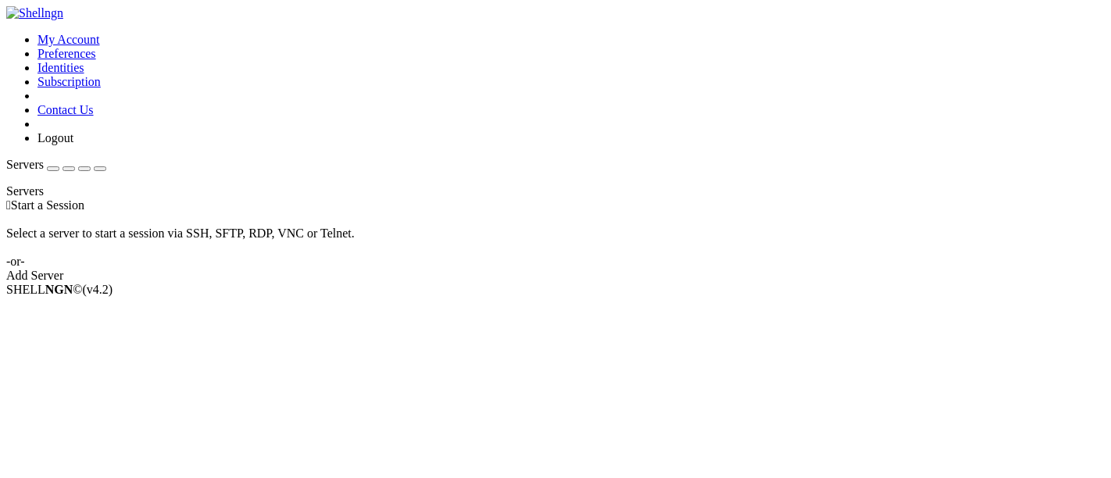
click at [659, 283] on div "Add Server" at bounding box center [555, 276] width 1098 height 14
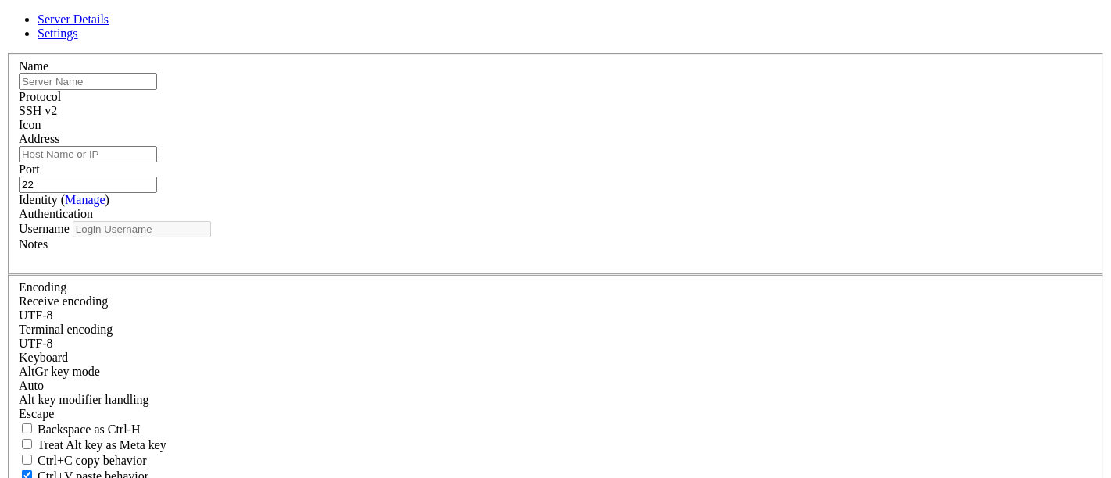
type input "ubuntu"
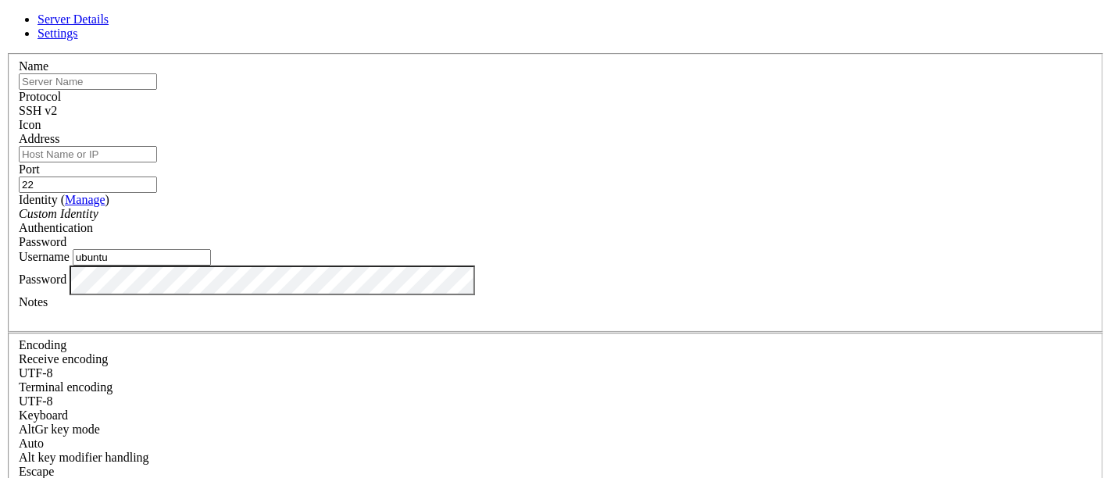
click at [6, 53] on icon at bounding box center [6, 53] width 0 height 0
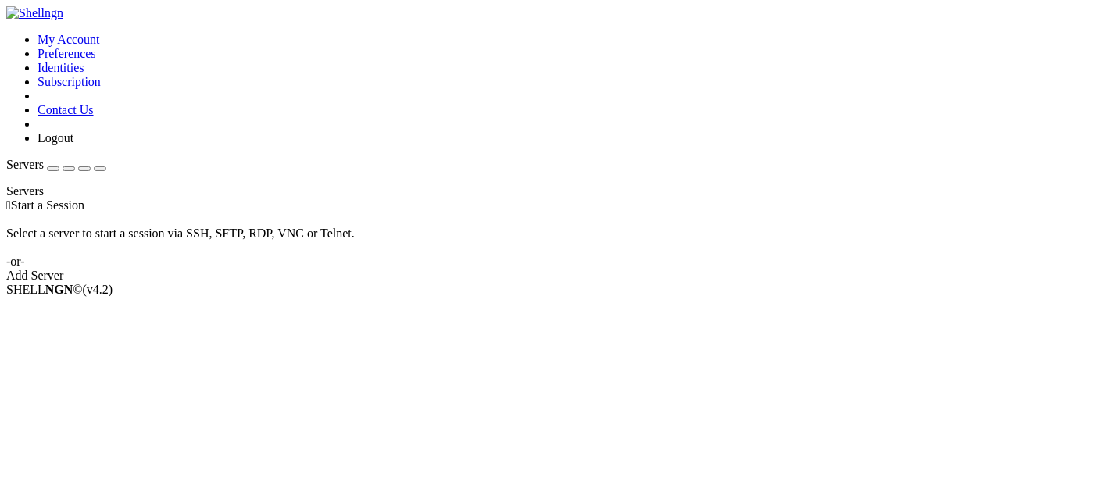
drag, startPoint x: 673, startPoint y: 300, endPoint x: 669, endPoint y: 291, distance: 9.9
click at [673, 283] on div " Start a Session Select a server to start a session via SSH, SFTP, RDP, VNC or…" at bounding box center [555, 240] width 1098 height 84
click at [669, 283] on div "Add Server" at bounding box center [555, 276] width 1098 height 14
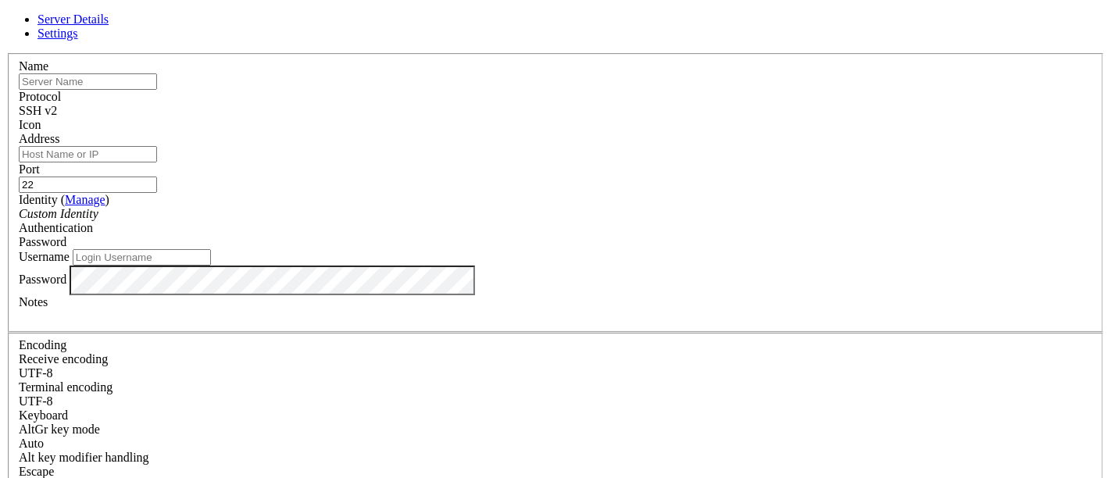
type input "ubuntu"
click at [157, 90] on input "text" at bounding box center [88, 81] width 138 height 16
type input "abi instance"
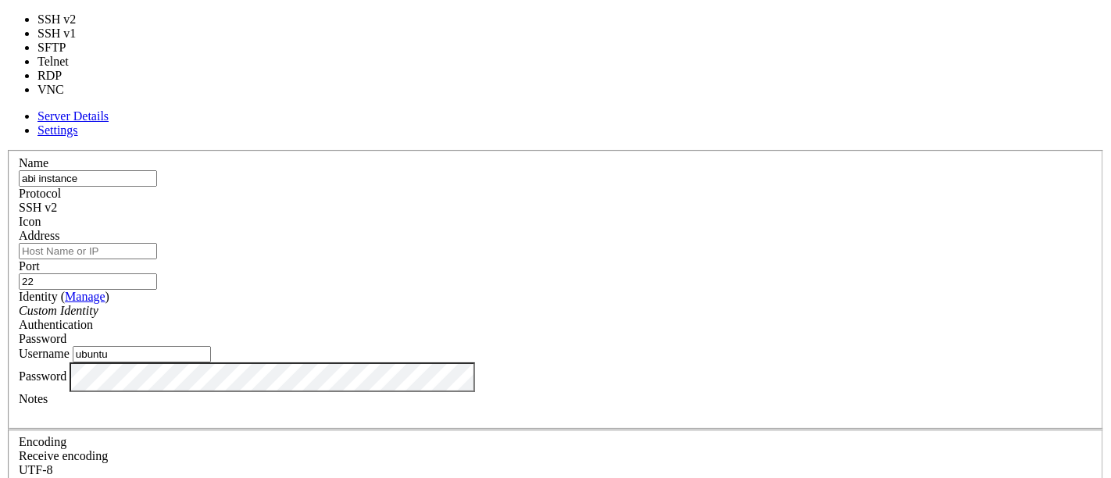
click at [636, 201] on div "SSH v2" at bounding box center [555, 208] width 1073 height 14
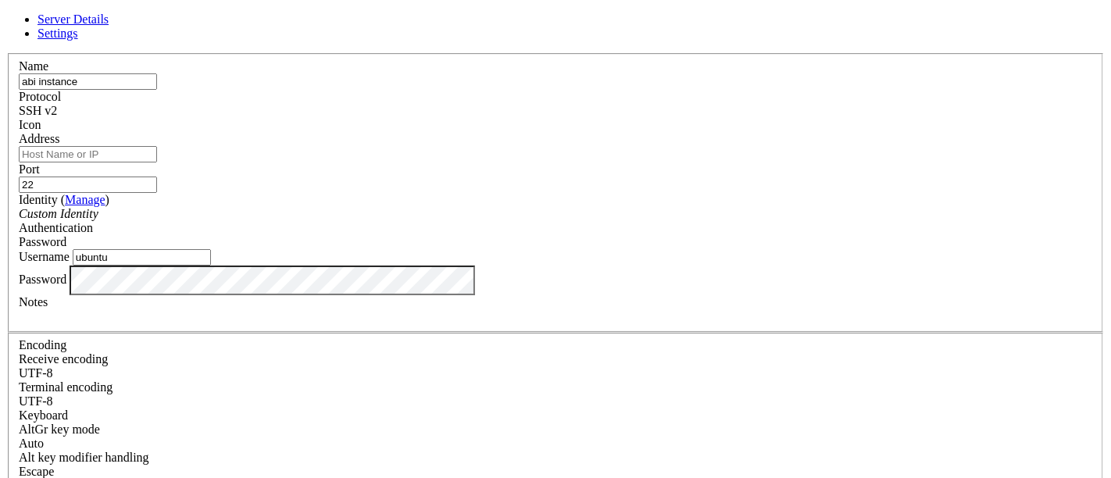
click at [157, 162] on input "Address" at bounding box center [88, 154] width 138 height 16
drag, startPoint x: 406, startPoint y: 162, endPoint x: 426, endPoint y: 152, distance: 21.7
click at [157, 162] on input "Address" at bounding box center [88, 154] width 138 height 16
paste input "[TECHNICAL_ID]"
type input "[TECHNICAL_ID]"
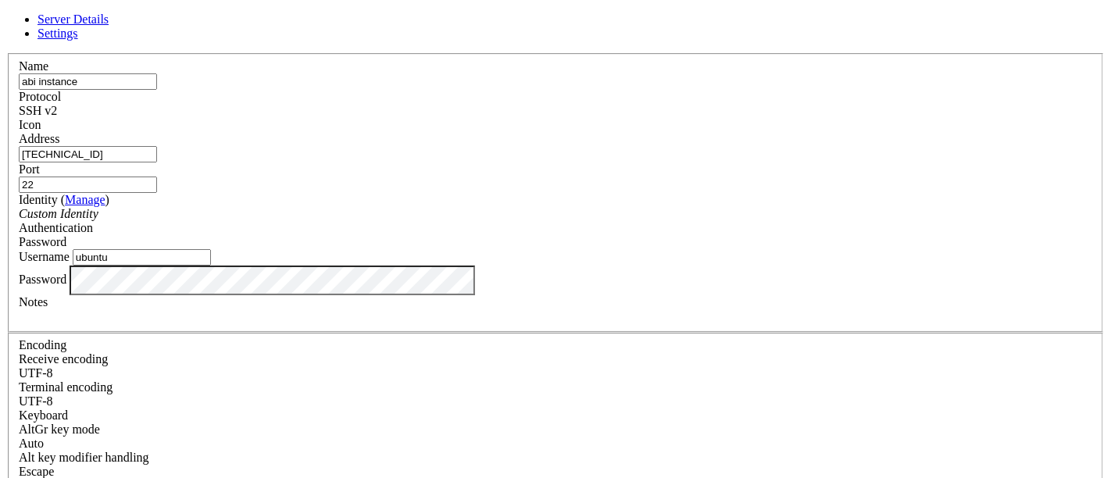
click at [446, 220] on div "Custom Identity" at bounding box center [555, 214] width 1073 height 14
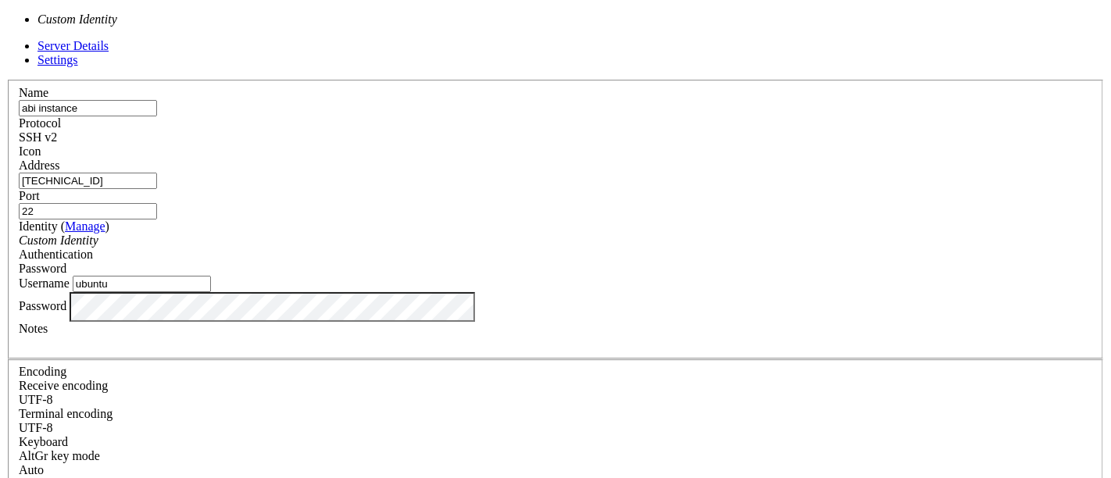
click at [449, 234] on div "Custom Identity" at bounding box center [555, 241] width 1073 height 14
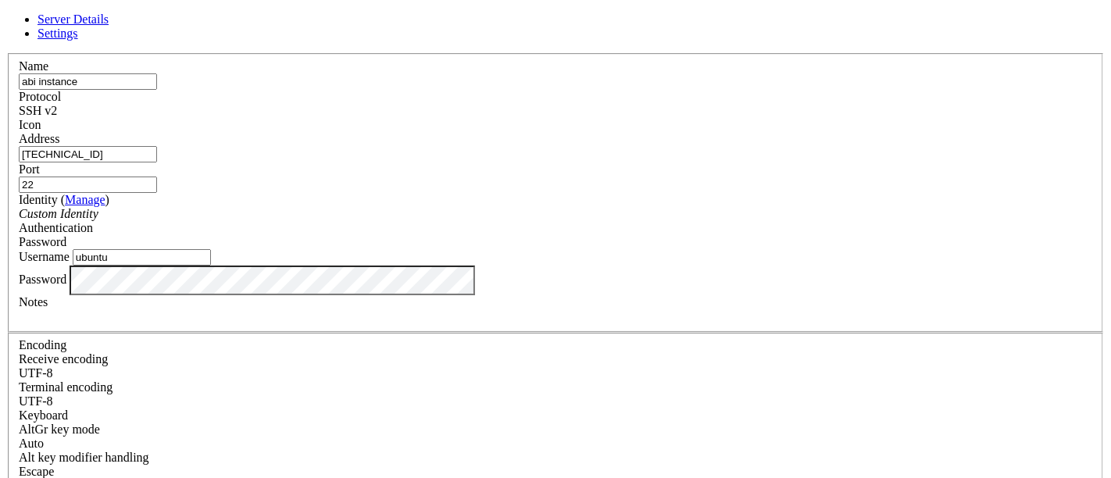
click at [66, 235] on span "Password" at bounding box center [43, 241] width 48 height 13
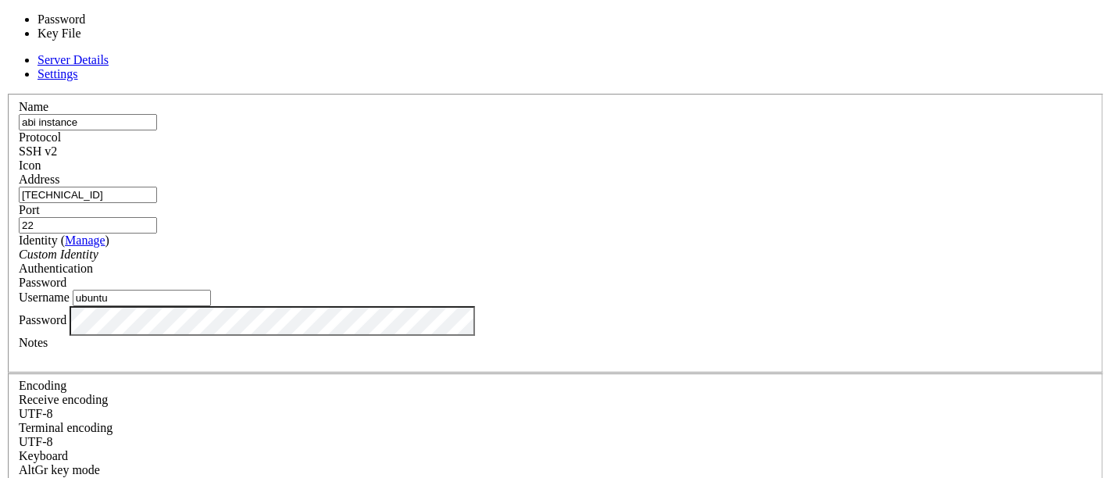
click at [651, 276] on div "Password" at bounding box center [555, 283] width 1073 height 14
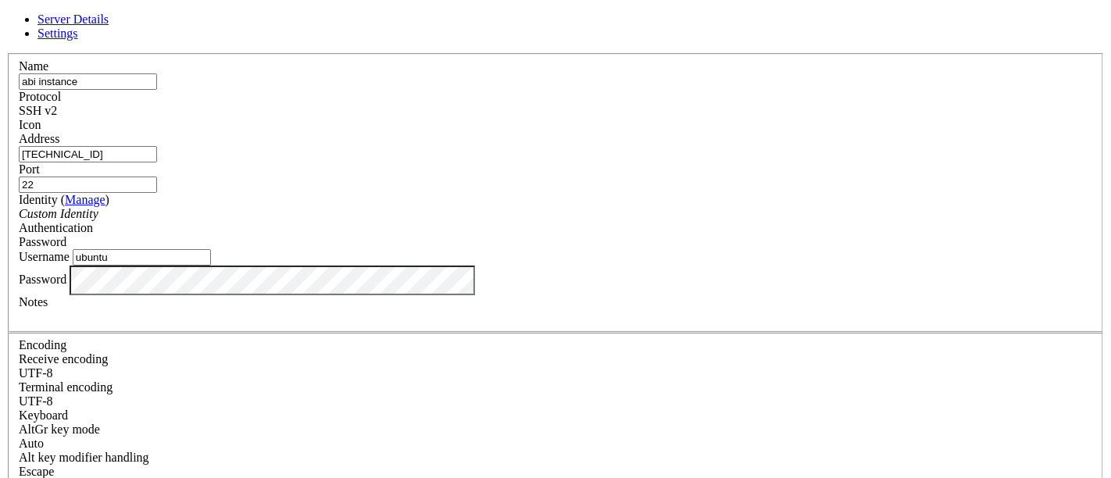
click at [687, 235] on div "Password" at bounding box center [555, 242] width 1073 height 14
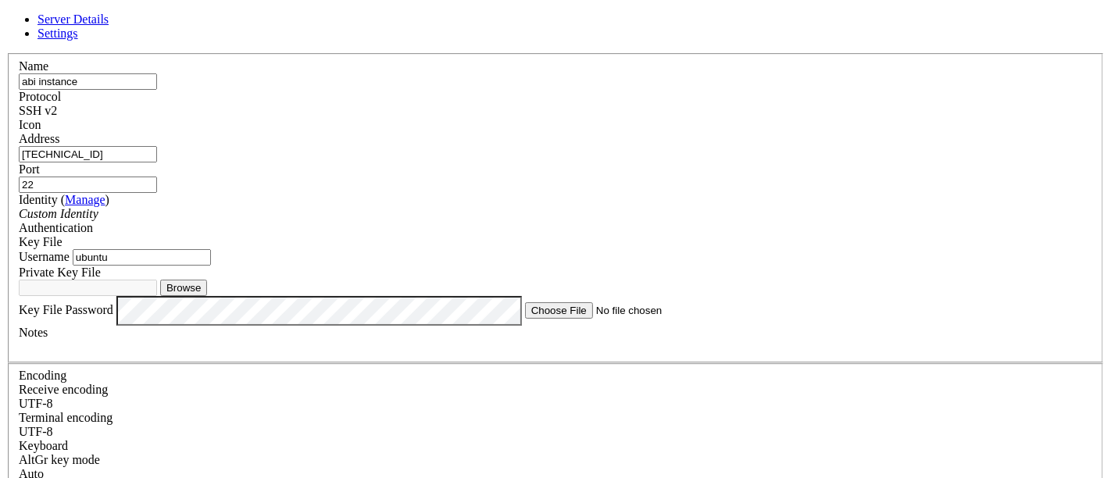
click at [207, 296] on button "Browse" at bounding box center [183, 288] width 47 height 16
type input "ssh-key-2025-08-10.key"
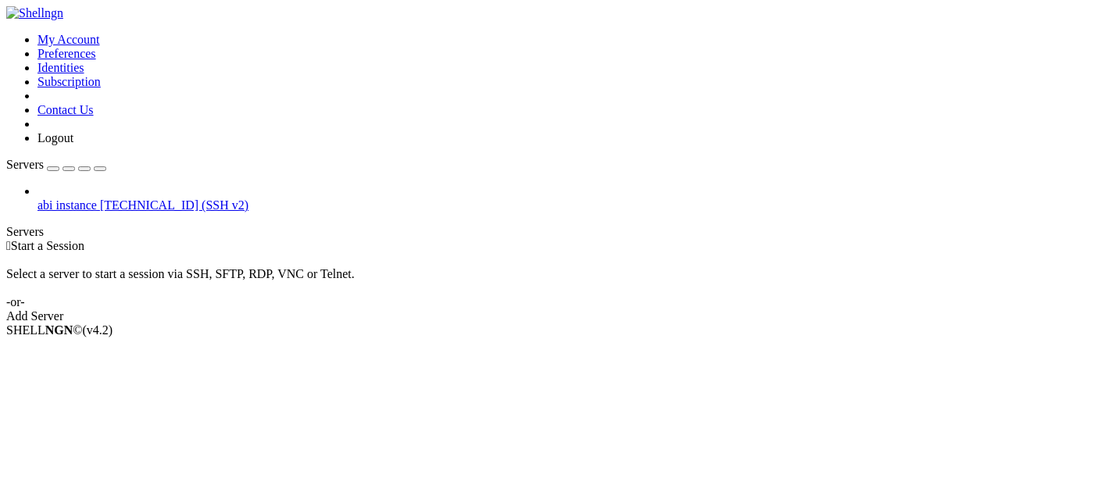
click at [90, 198] on span "abi instance" at bounding box center [66, 204] width 59 height 13
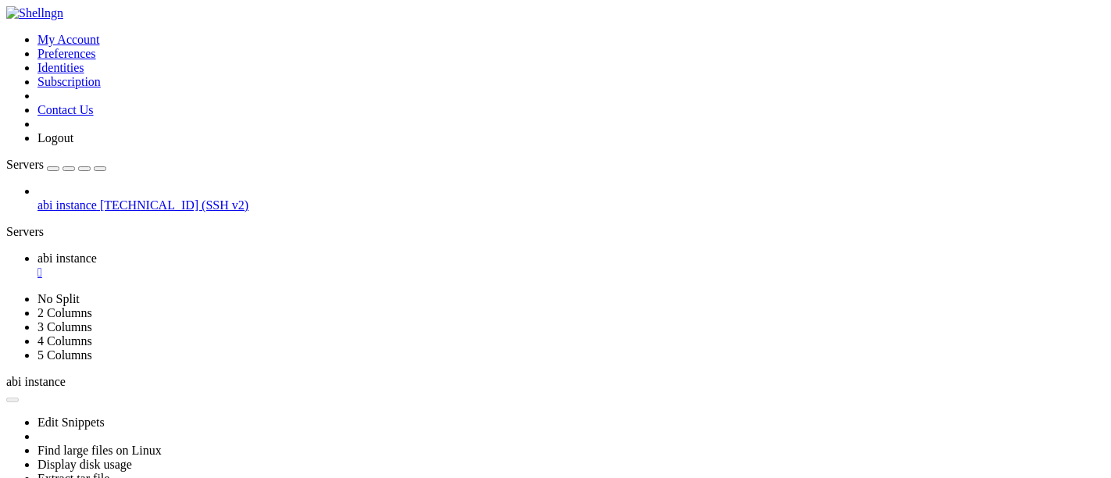
scroll to position [0, 0]
click at [235, 252] on link "abi instance " at bounding box center [570, 266] width 1067 height 28
click at [292, 266] on div "" at bounding box center [570, 273] width 1067 height 14
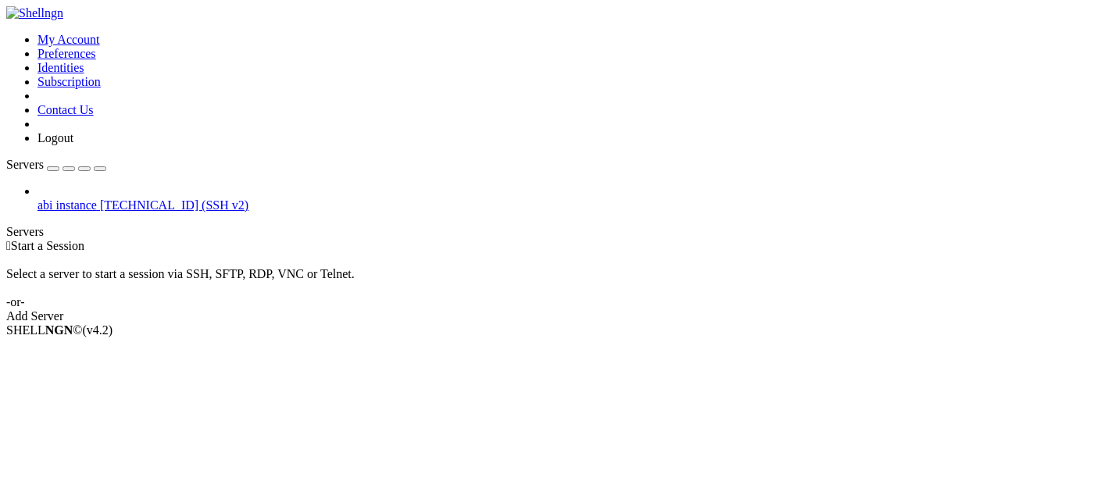
click at [37, 198] on icon at bounding box center [37, 198] width 0 height 0
click at [69, 169] on div "button" at bounding box center [69, 169] width 0 height 0
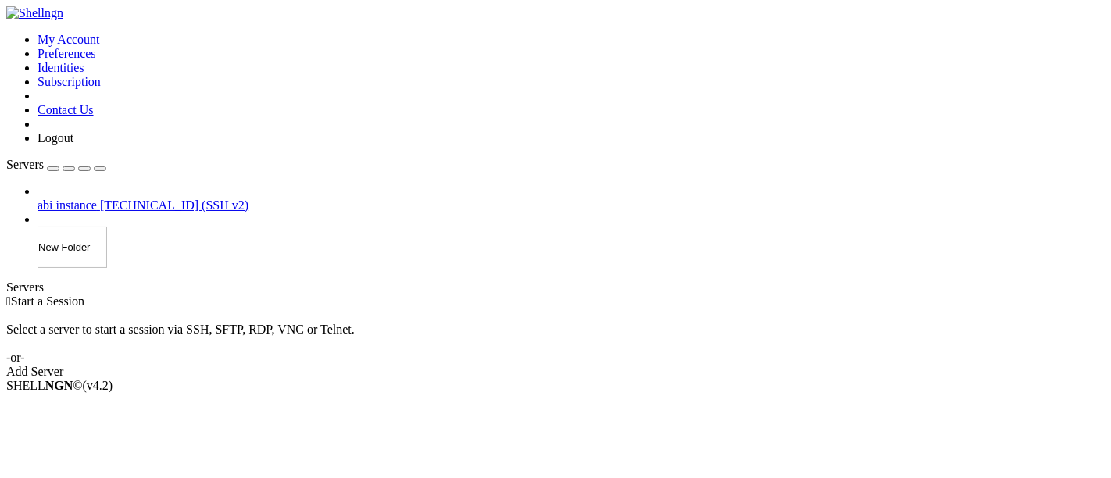
click at [155, 159] on div "Servers abi instance [TECHNICAL_ID] (SSH v2) New Folder" at bounding box center [555, 213] width 1098 height 110
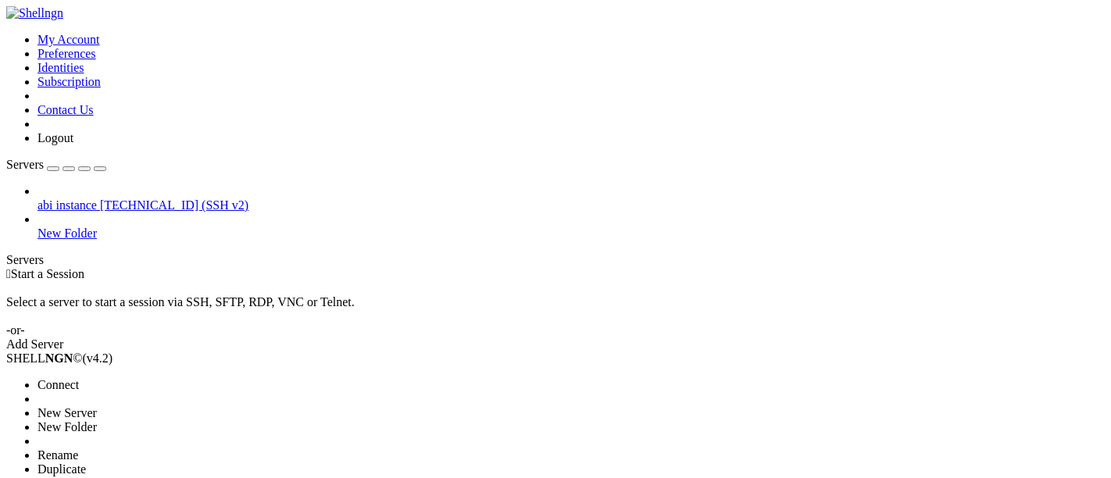
click at [180, 477] on li "Delete" at bounding box center [108, 484] width 142 height 14
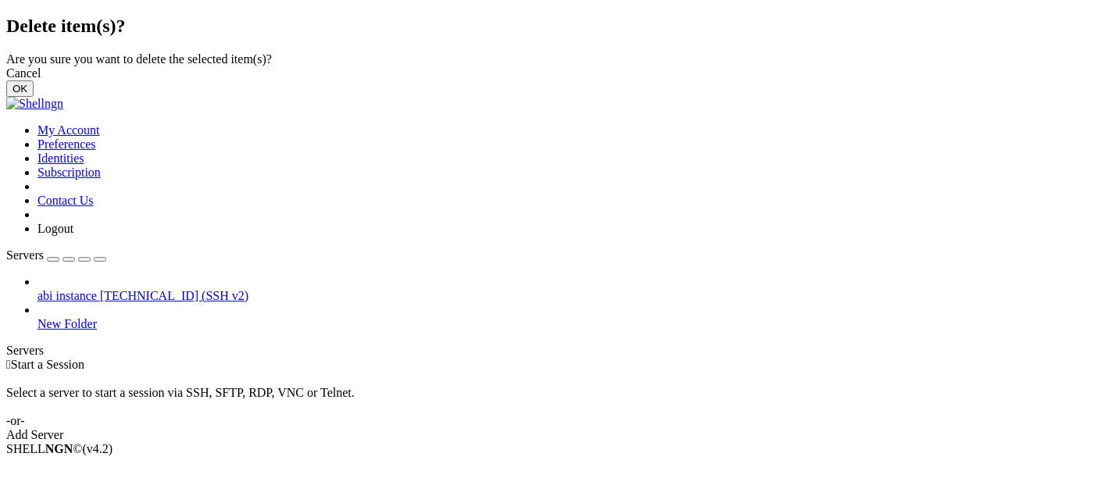
click at [34, 97] on button "OK" at bounding box center [19, 88] width 27 height 16
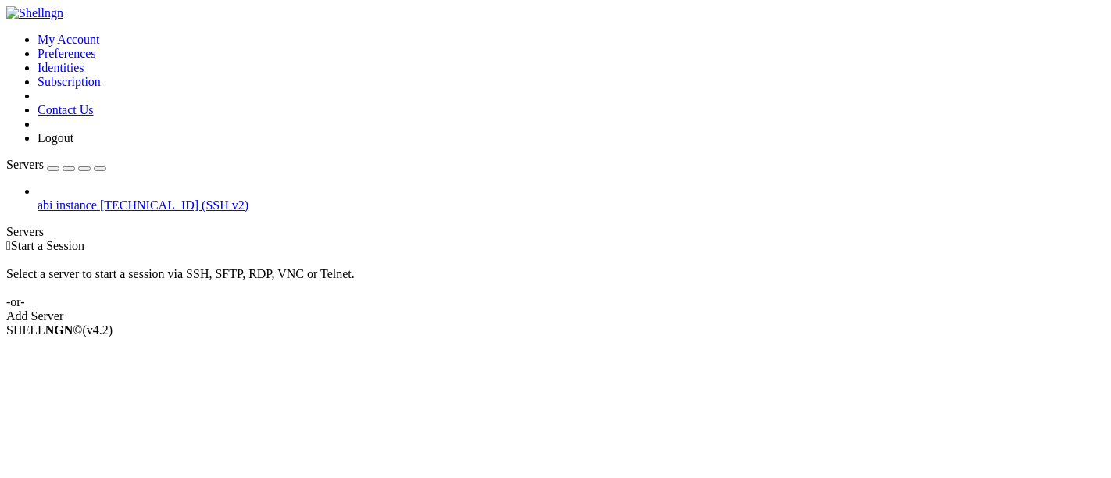
click at [44, 198] on link "abi instance [TECHNICAL_ID] (SSH v2)" at bounding box center [570, 205] width 1067 height 14
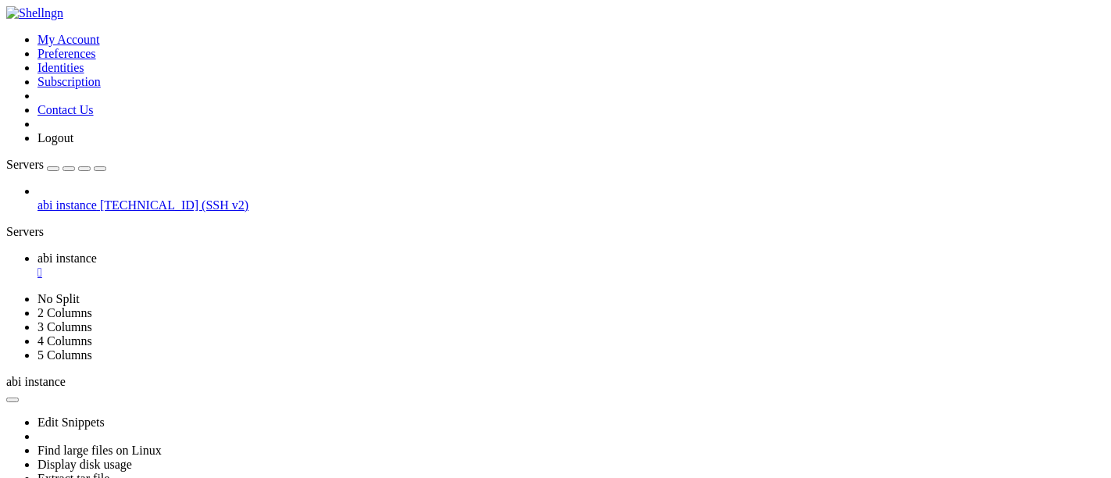
click at [327, 252] on ul "abi instance " at bounding box center [555, 266] width 1098 height 28
drag, startPoint x: 148, startPoint y: 655, endPoint x: 112, endPoint y: 856, distance: 203.9
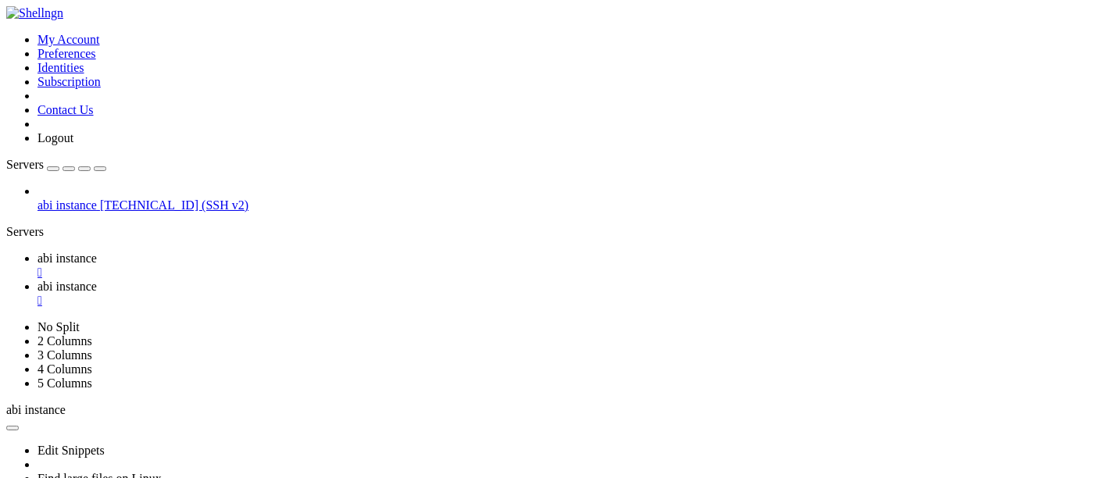
type input "/home/ubuntu"
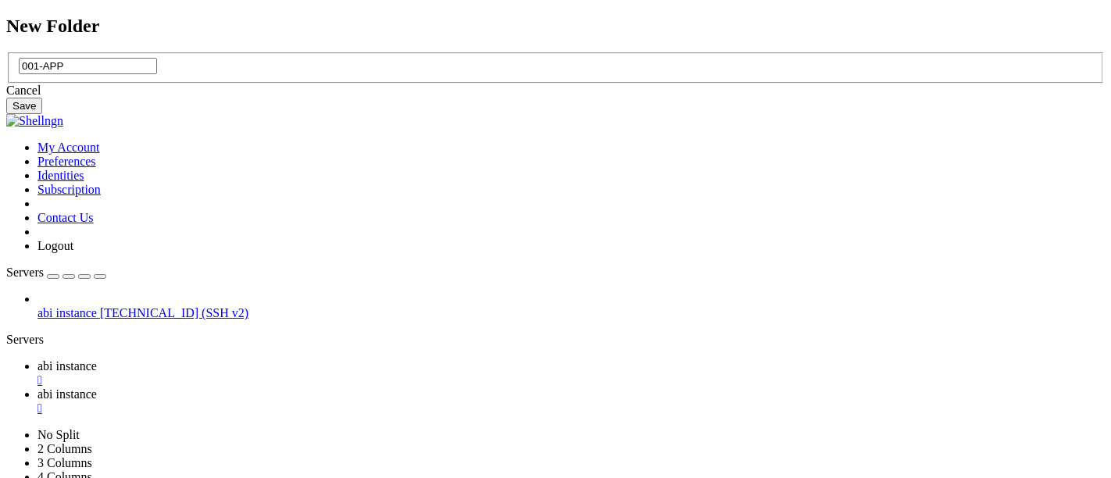
type input "001-APP"
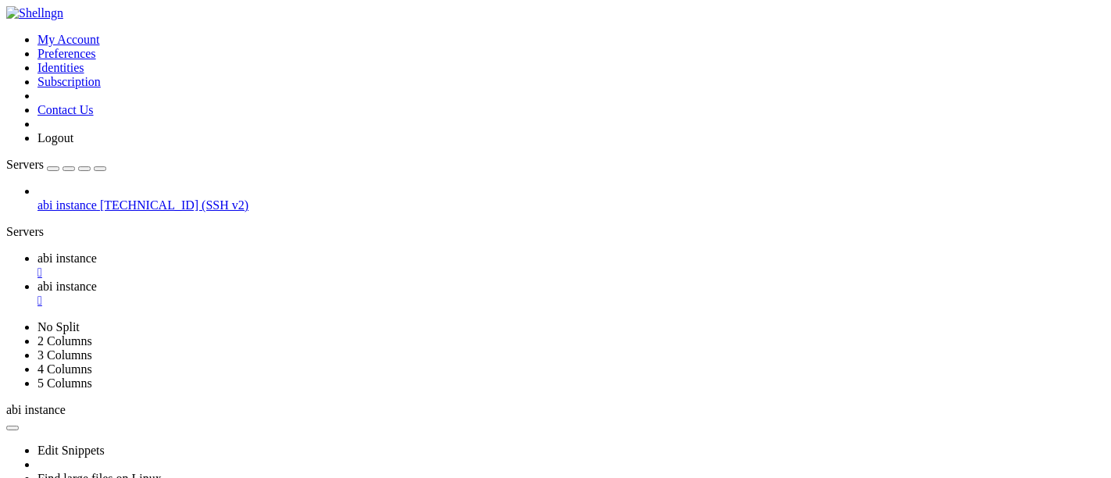
drag, startPoint x: 621, startPoint y: 195, endPoint x: 612, endPoint y: 192, distance: 8.9
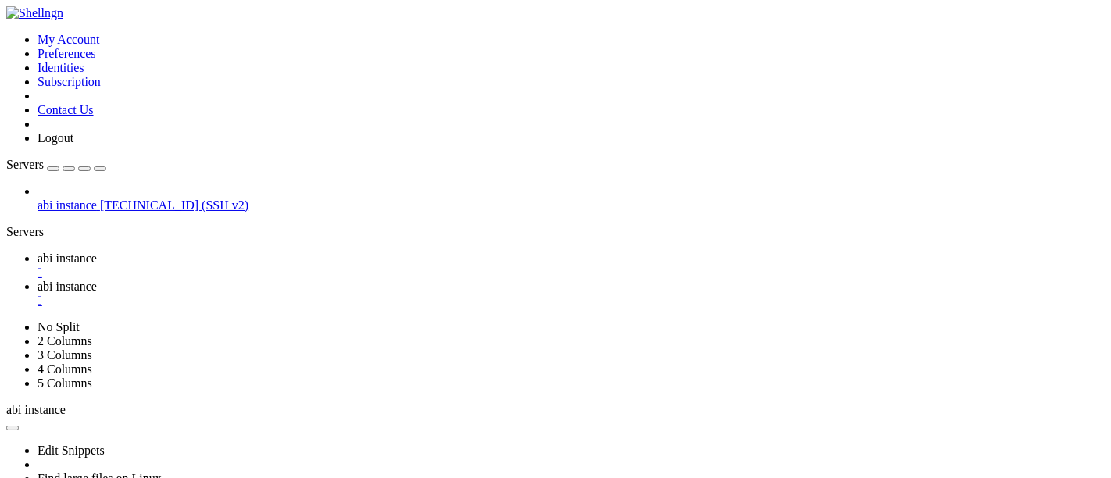
type input "/home/ubuntu/001-APP/templates"
click at [270, 252] on link "abi instance " at bounding box center [570, 266] width 1067 height 28
drag, startPoint x: 137, startPoint y: 556, endPoint x: 151, endPoint y: 563, distance: 15.0
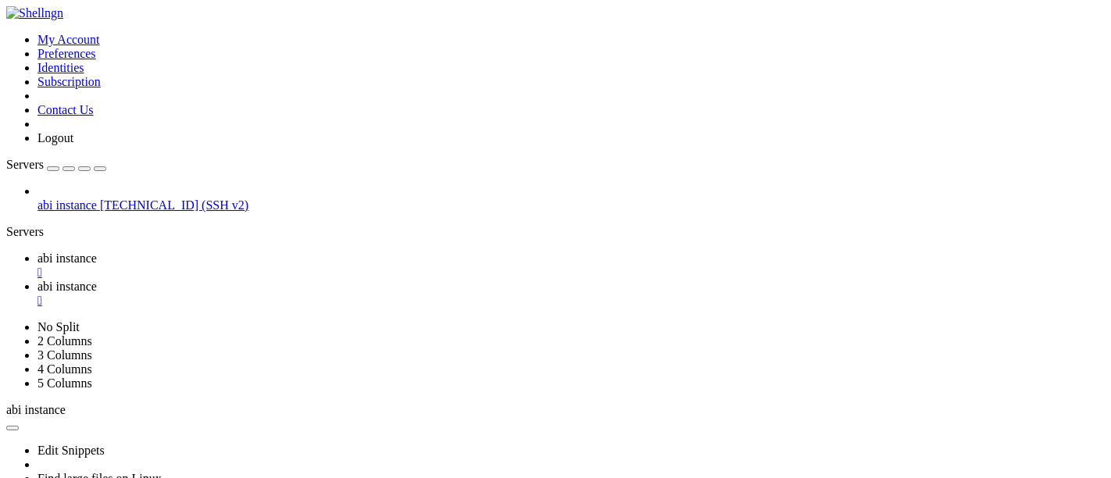
drag, startPoint x: 493, startPoint y: 30, endPoint x: 485, endPoint y: 26, distance: 8.7
click at [485, 252] on ul "abi instance  abi instance " at bounding box center [555, 280] width 1098 height 56
drag, startPoint x: 482, startPoint y: 27, endPoint x: 256, endPoint y: 27, distance: 225.8
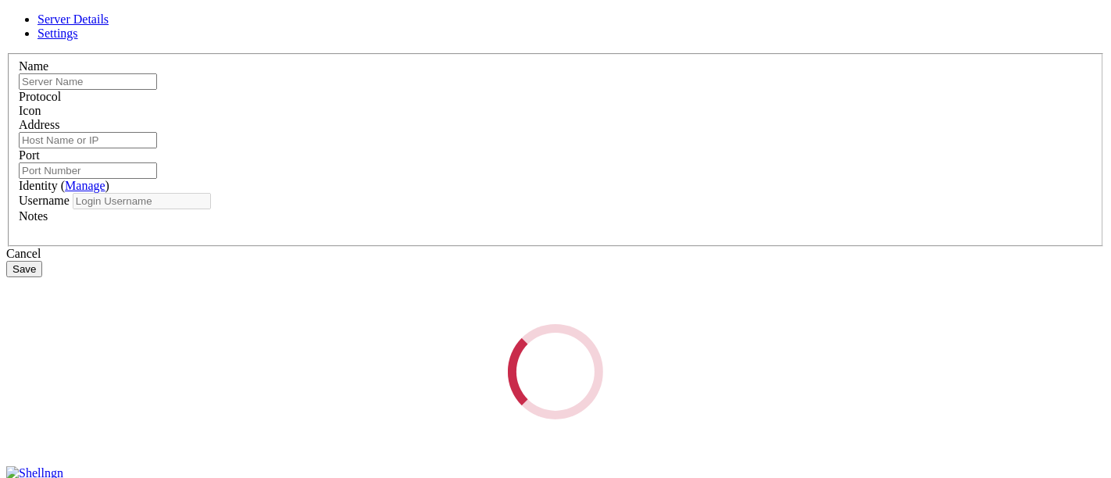
type input "abi instance"
type input "[TECHNICAL_ID]"
type input "22"
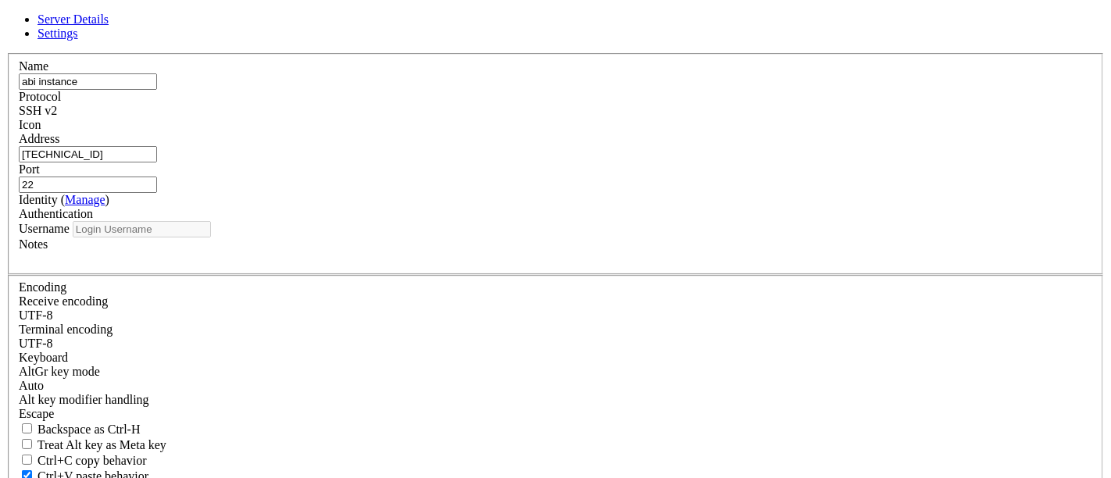
type input "ubuntu"
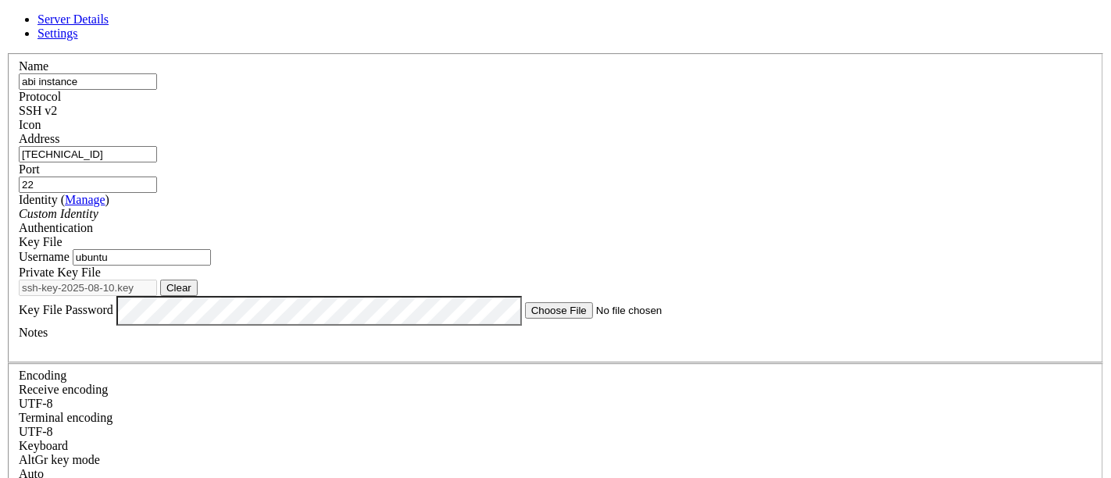
click at [78, 40] on span "Settings" at bounding box center [57, 33] width 41 height 13
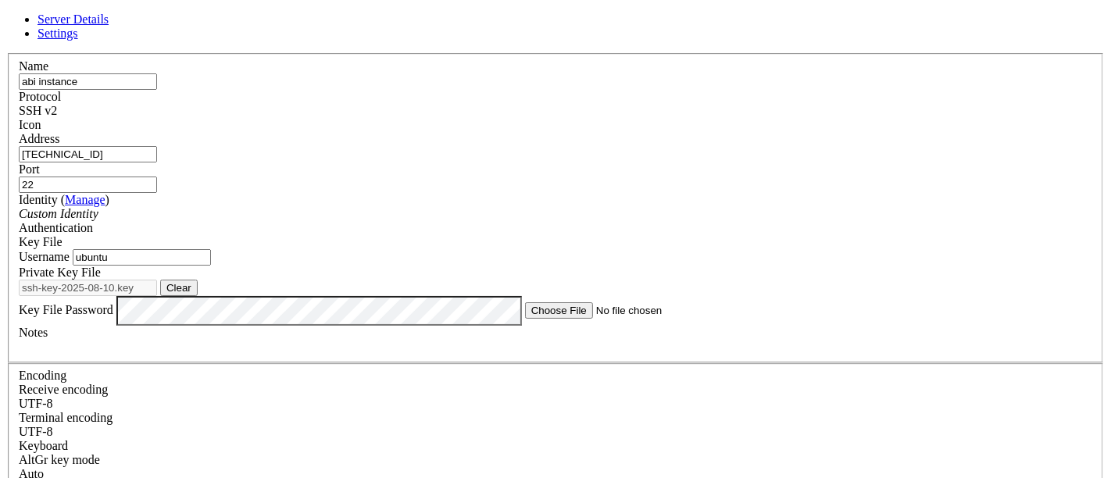
click at [477, 467] on div "Auto" at bounding box center [555, 474] width 1073 height 14
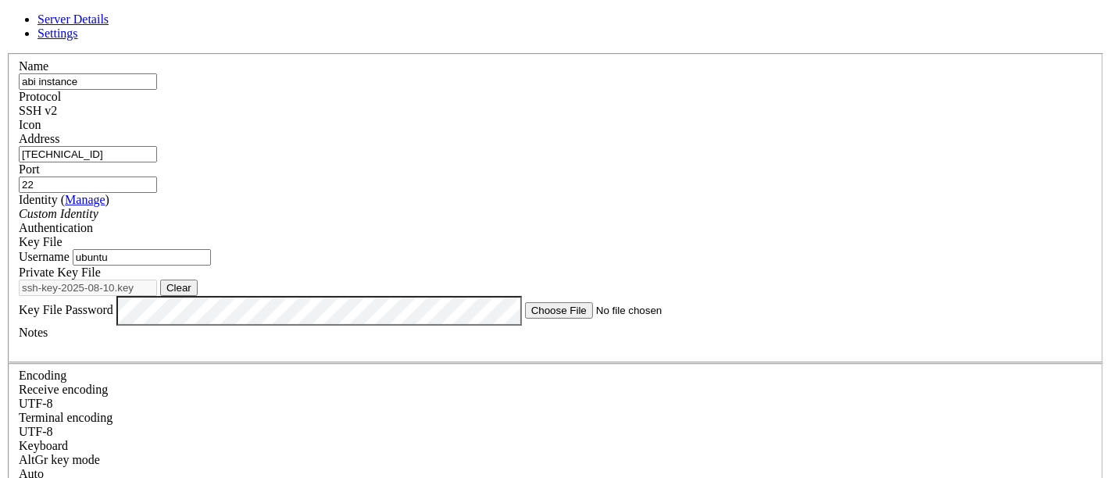
click at [480, 425] on div "UTF-8" at bounding box center [555, 432] width 1073 height 14
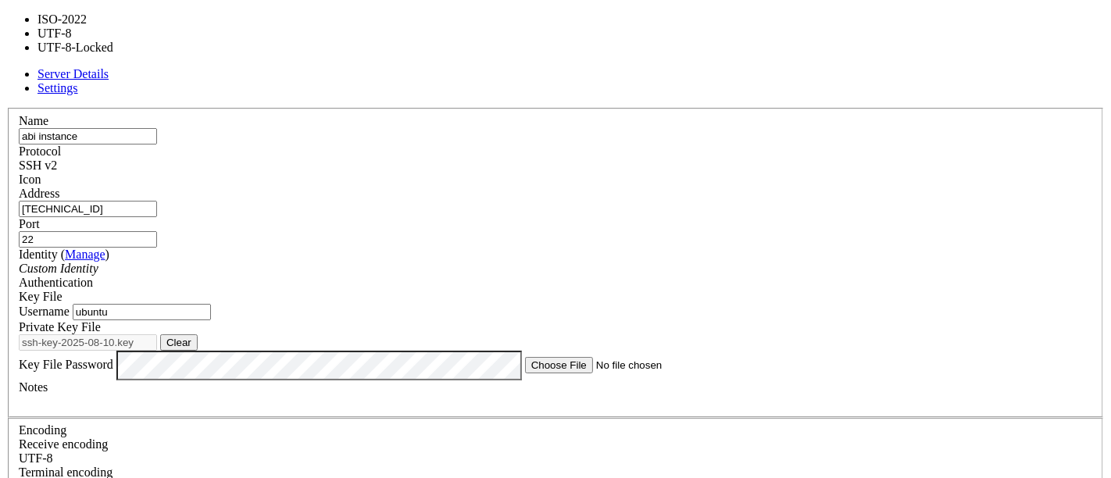
click at [480, 477] on div "UTF-8" at bounding box center [555, 487] width 1073 height 14
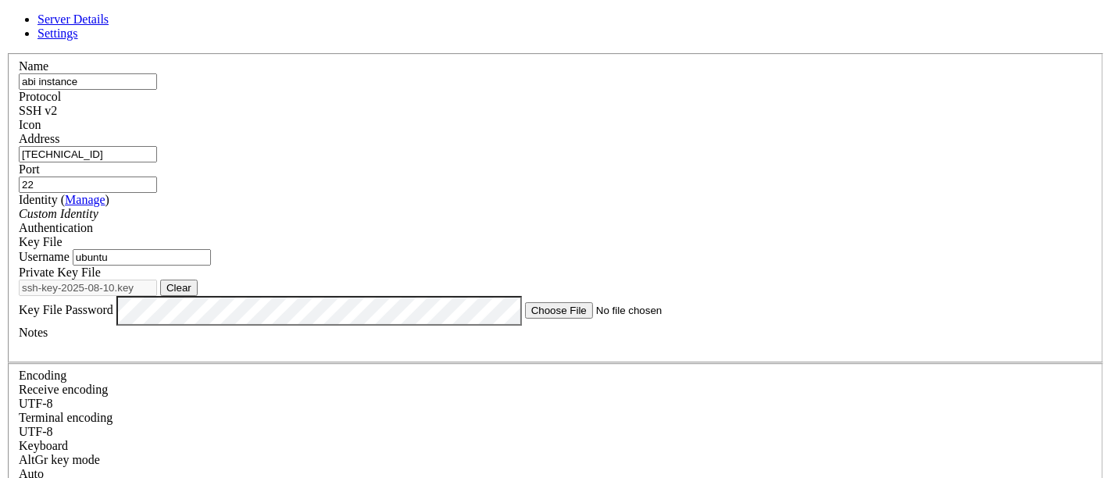
click at [480, 425] on div "UTF-8" at bounding box center [555, 432] width 1073 height 14
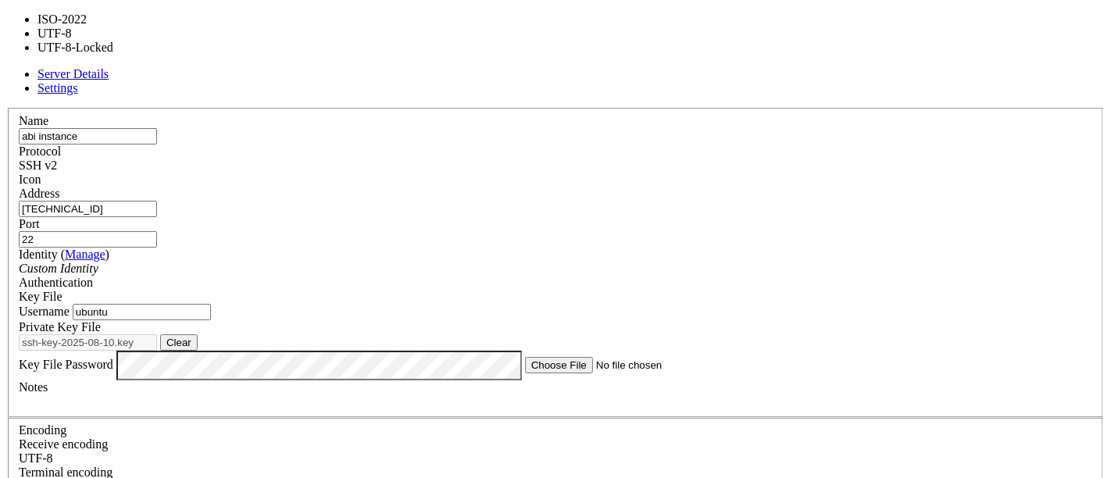
click at [480, 477] on div "UTF-8" at bounding box center [555, 487] width 1073 height 14
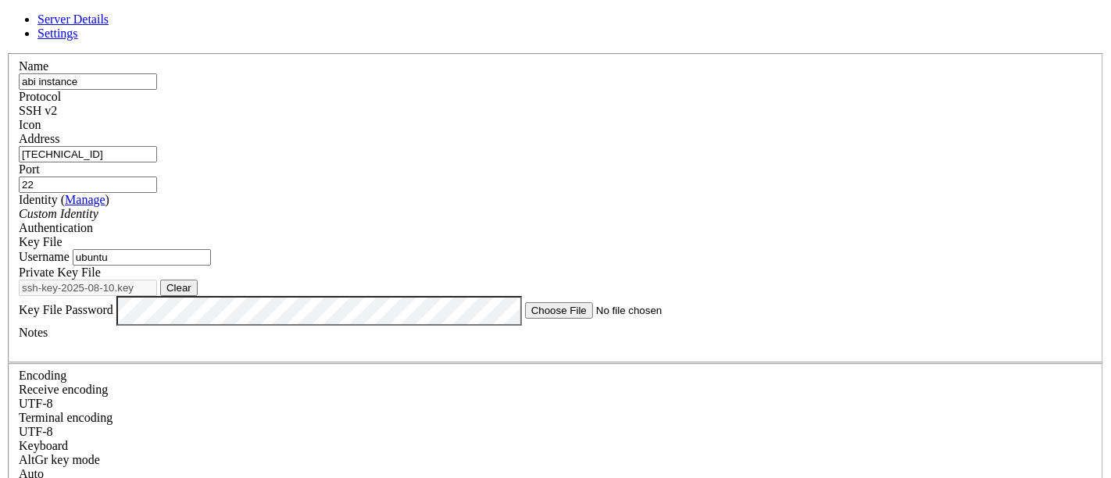
click at [491, 397] on div "UTF-8" at bounding box center [555, 404] width 1073 height 14
click at [109, 26] on span "Server Details" at bounding box center [72, 18] width 71 height 13
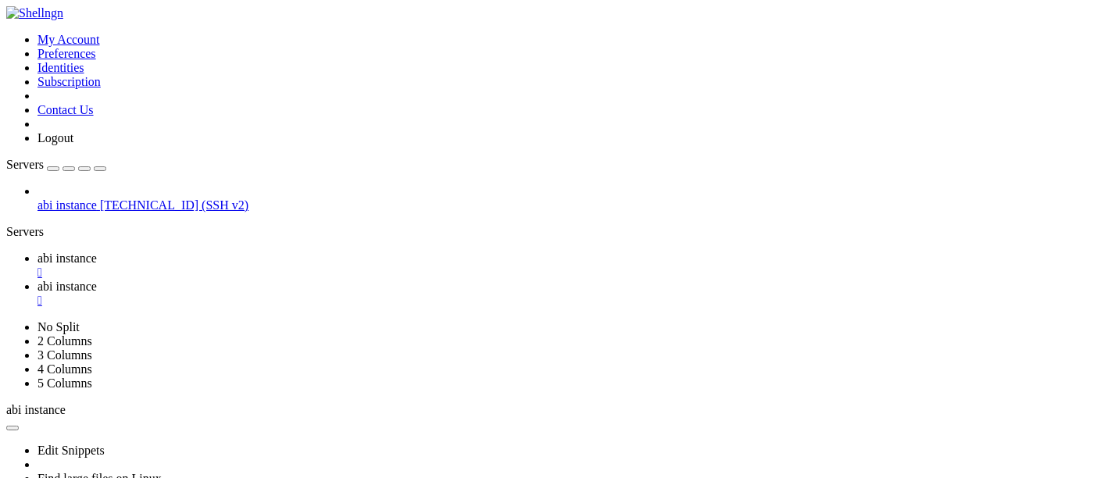
click at [97, 280] on span "abi instance" at bounding box center [66, 286] width 59 height 13
click at [97, 252] on span "abi instance" at bounding box center [66, 258] width 59 height 13
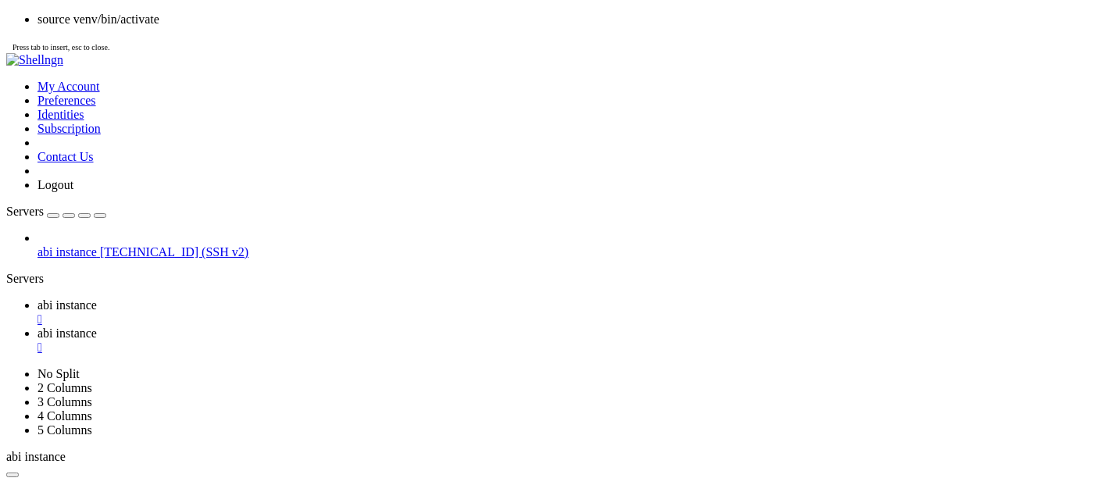
scroll to position [7994, 0]
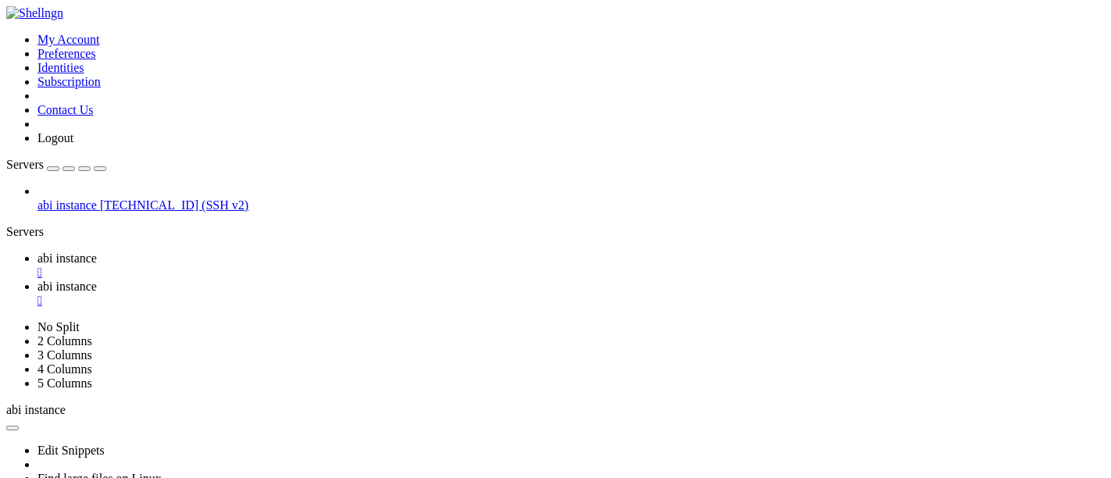
click at [352, 280] on link "abi instance " at bounding box center [570, 294] width 1067 height 28
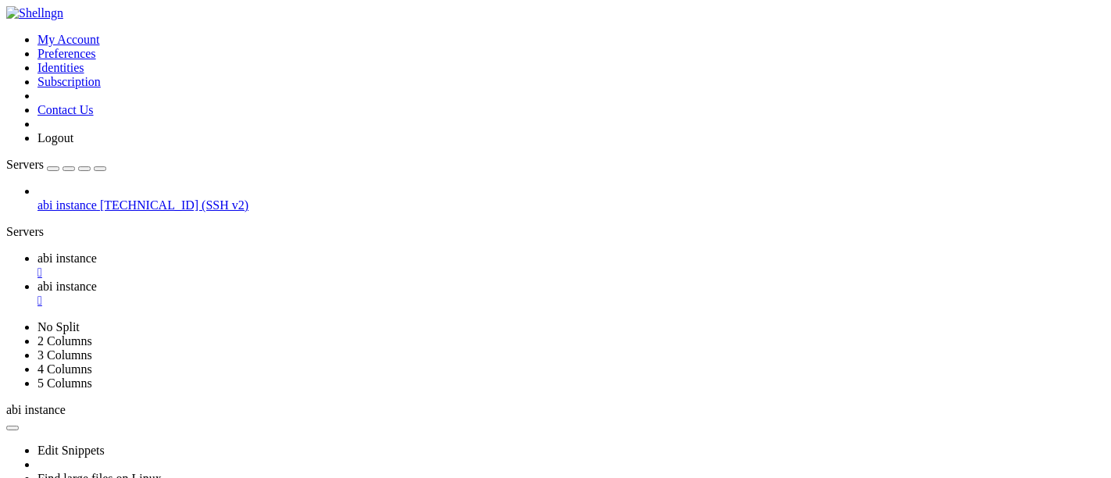
type input "/home/opc"
click at [407, 294] on div "" at bounding box center [570, 301] width 1067 height 14
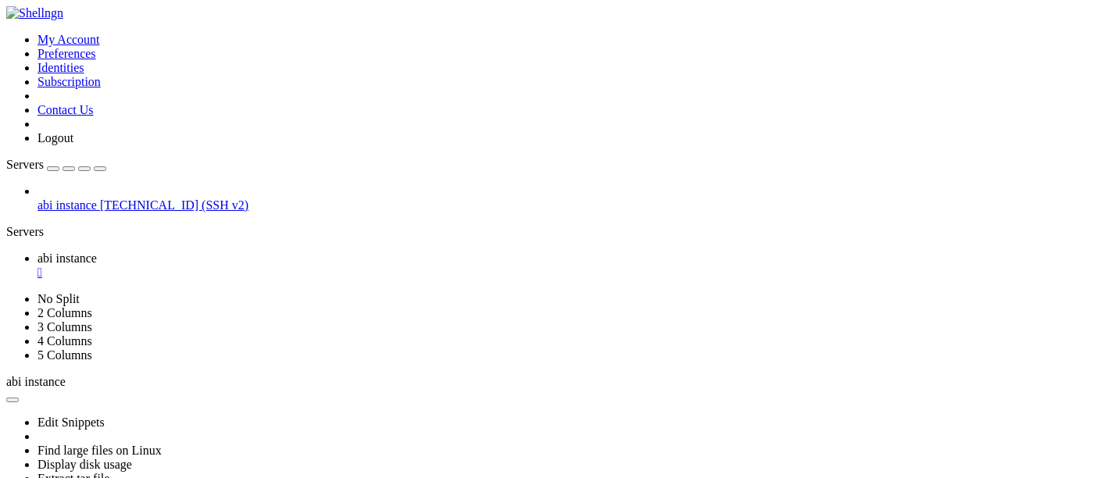
click at [296, 266] on div "" at bounding box center [570, 273] width 1067 height 14
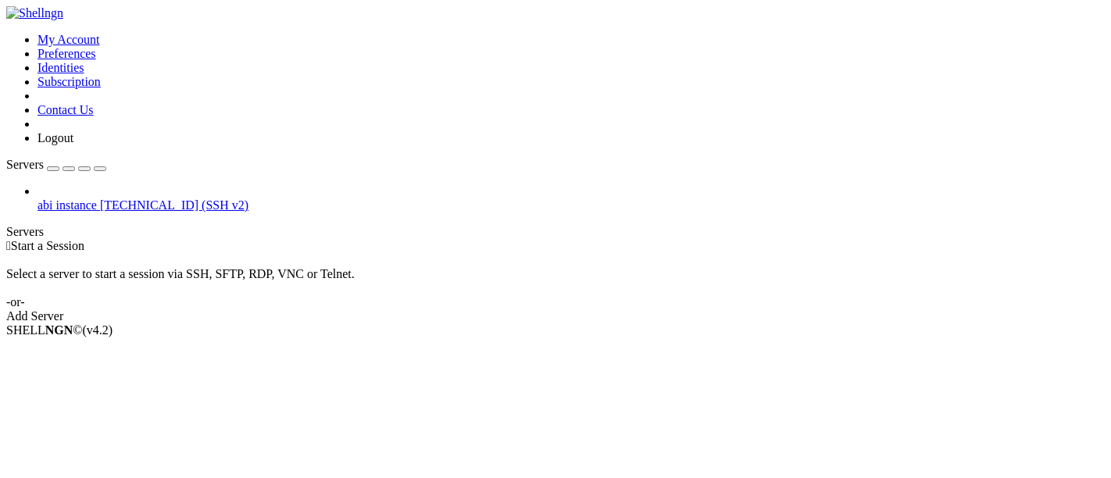
click at [134, 198] on span "[TECHNICAL_ID] (SSH v2)" at bounding box center [174, 204] width 148 height 13
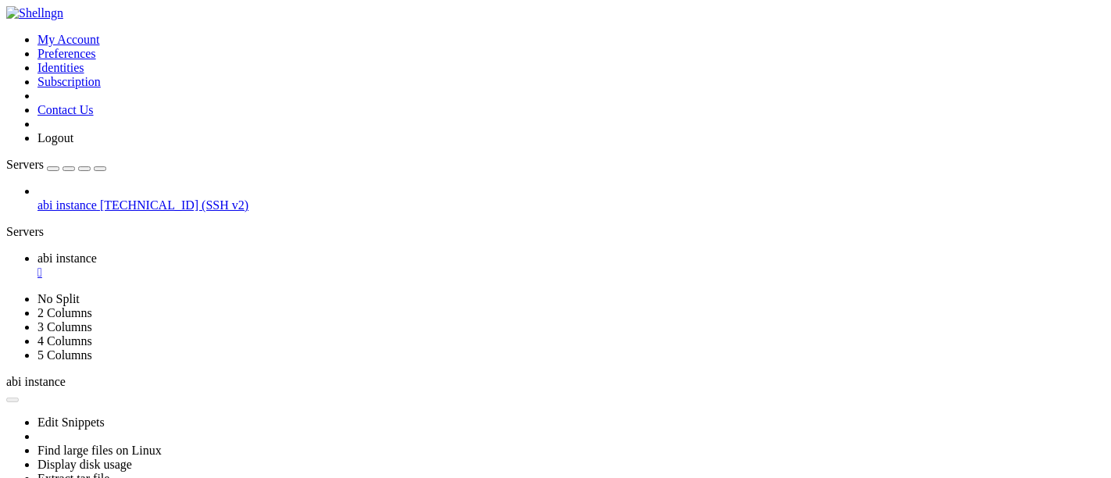
scroll to position [0, 0]
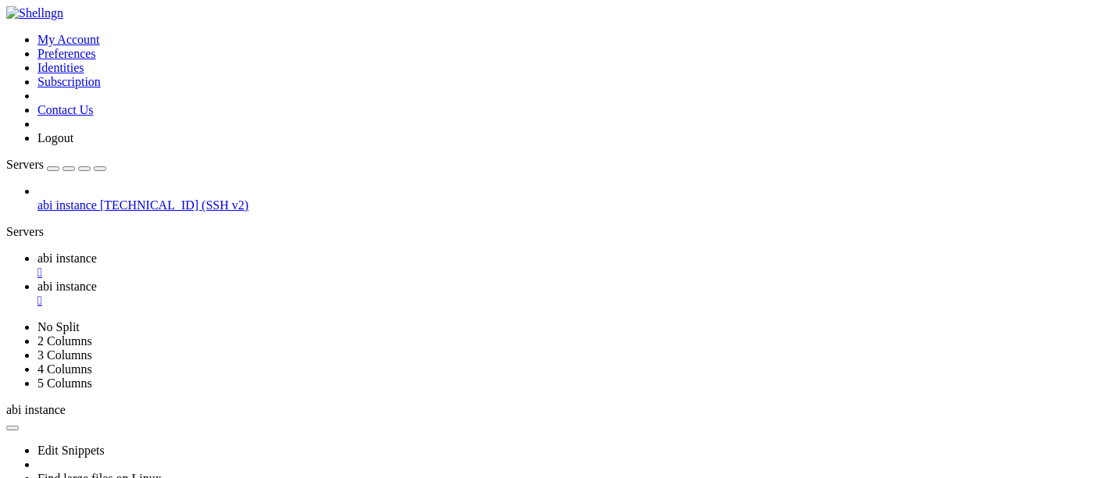
type input "/home/ubuntu/001-APP"
drag, startPoint x: 393, startPoint y: 49, endPoint x: 208, endPoint y: 32, distance: 185.9
click at [97, 252] on span "abi instance" at bounding box center [66, 258] width 59 height 13
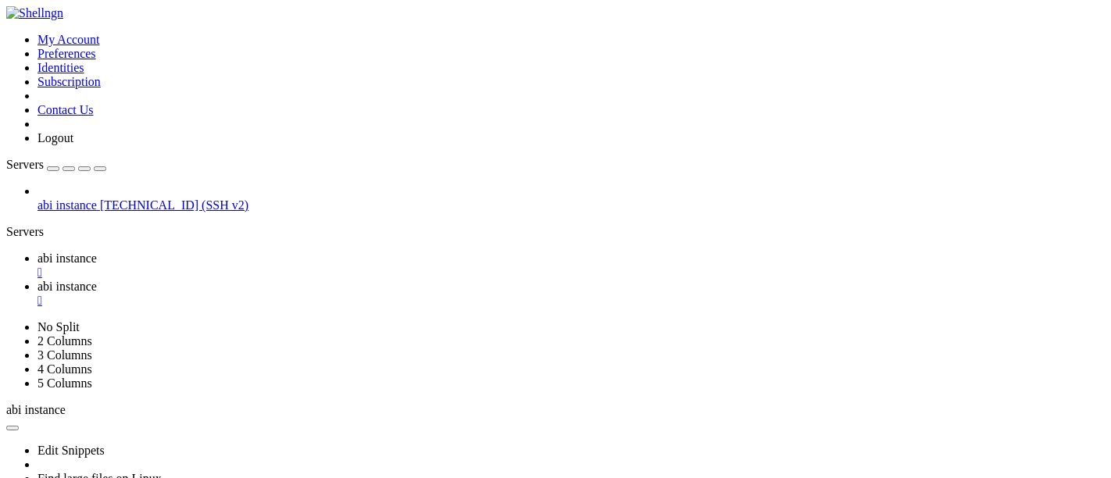
scroll to position [504, 0]
drag, startPoint x: 260, startPoint y: 926, endPoint x: 107, endPoint y: 924, distance: 153.1
drag, startPoint x: 269, startPoint y: 914, endPoint x: 128, endPoint y: 908, distance: 140.7
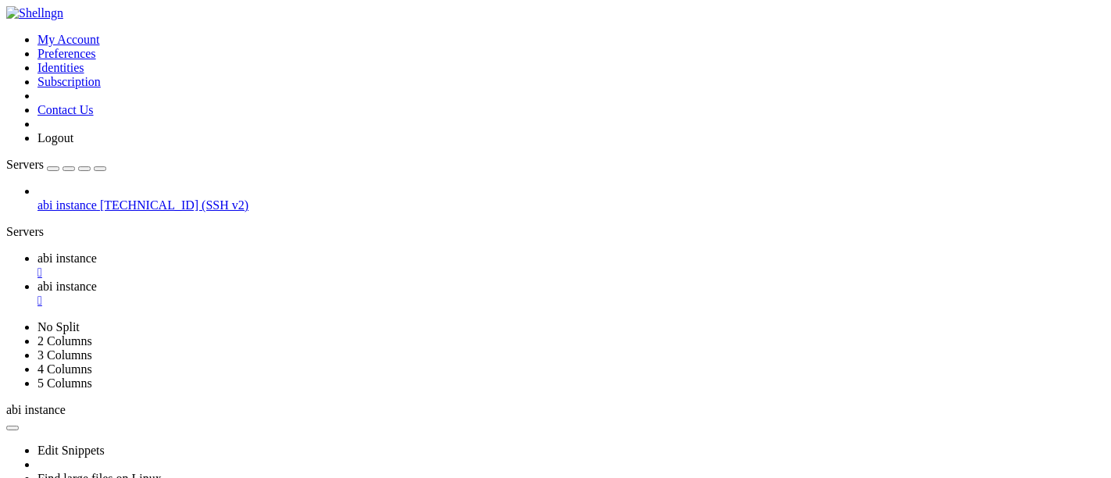
scroll to position [531, 0]
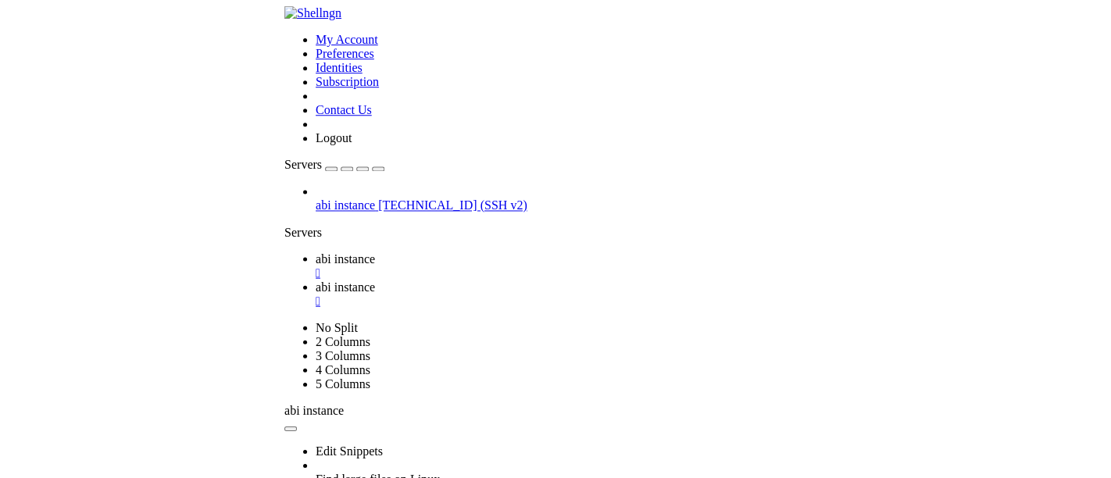
scroll to position [637, 0]
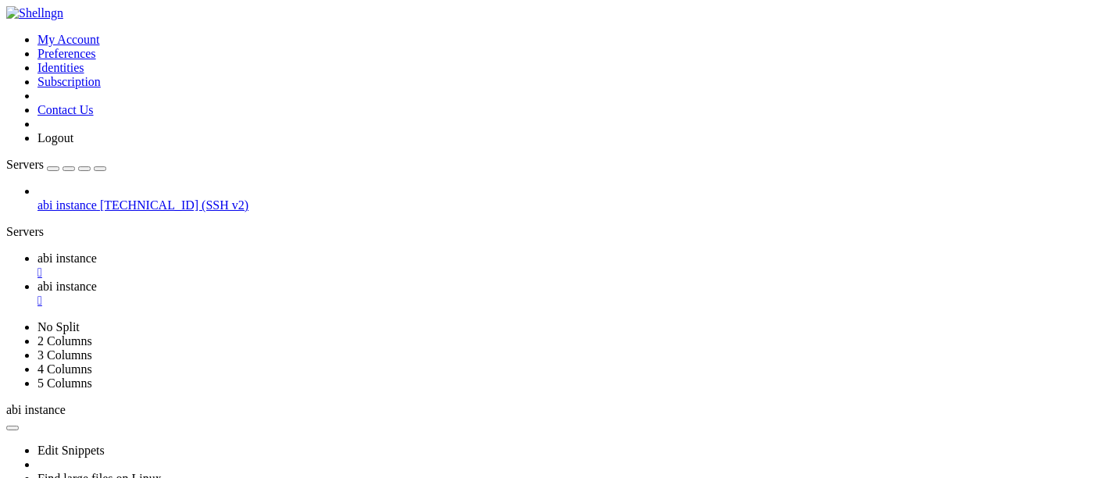
drag, startPoint x: 139, startPoint y: 851, endPoint x: 234, endPoint y: 829, distance: 98.0
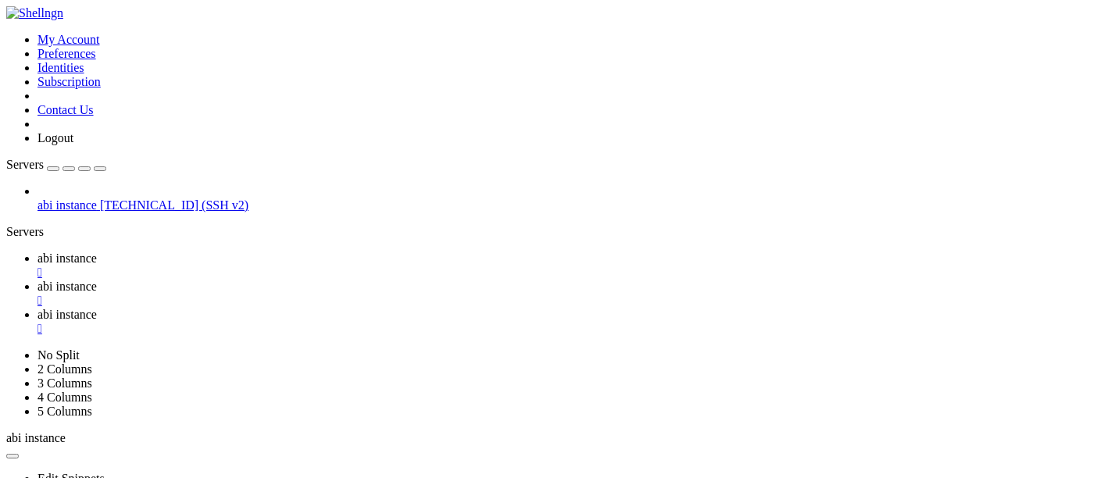
click at [530, 322] on div "" at bounding box center [570, 329] width 1067 height 14
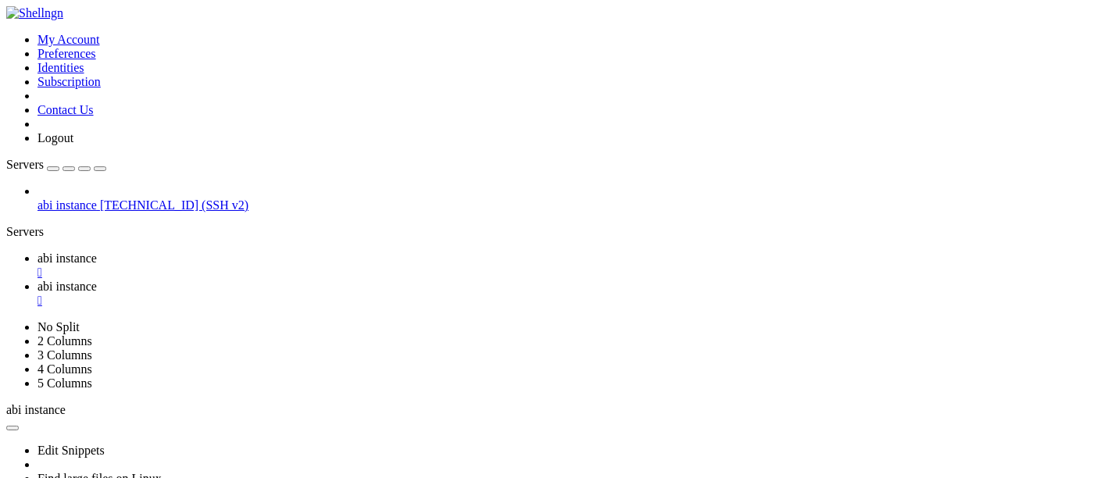
click at [97, 252] on span "abi instance" at bounding box center [66, 258] width 59 height 13
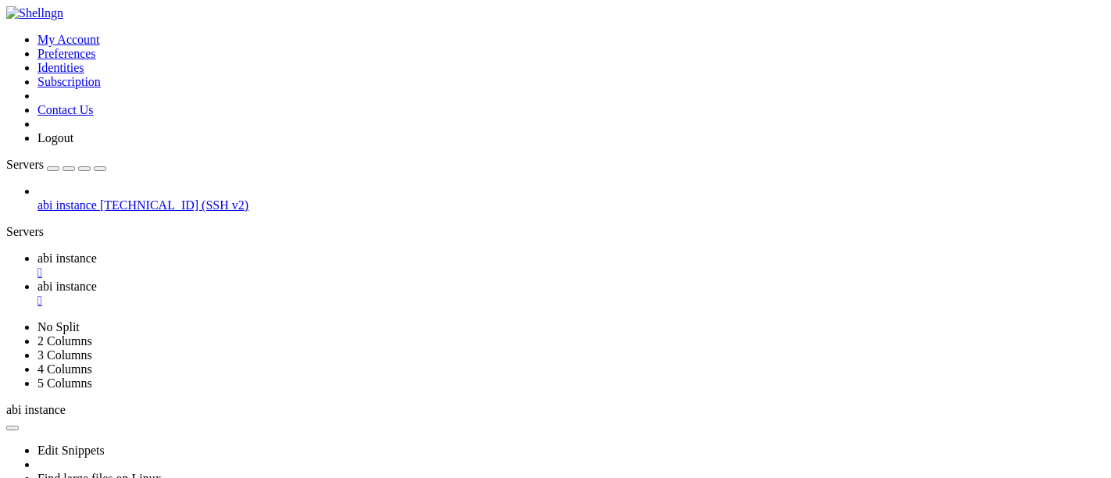
scroll to position [1089, 0]
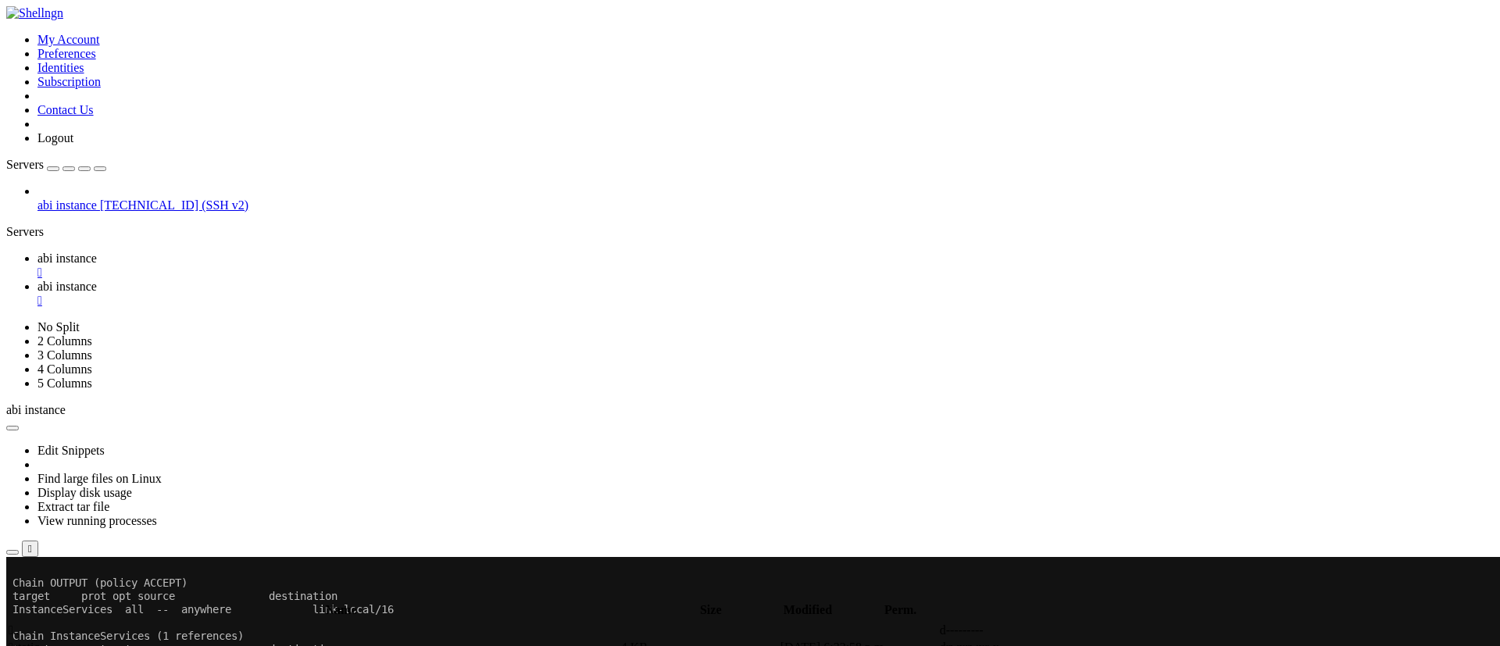
scroll to position [8, 2]
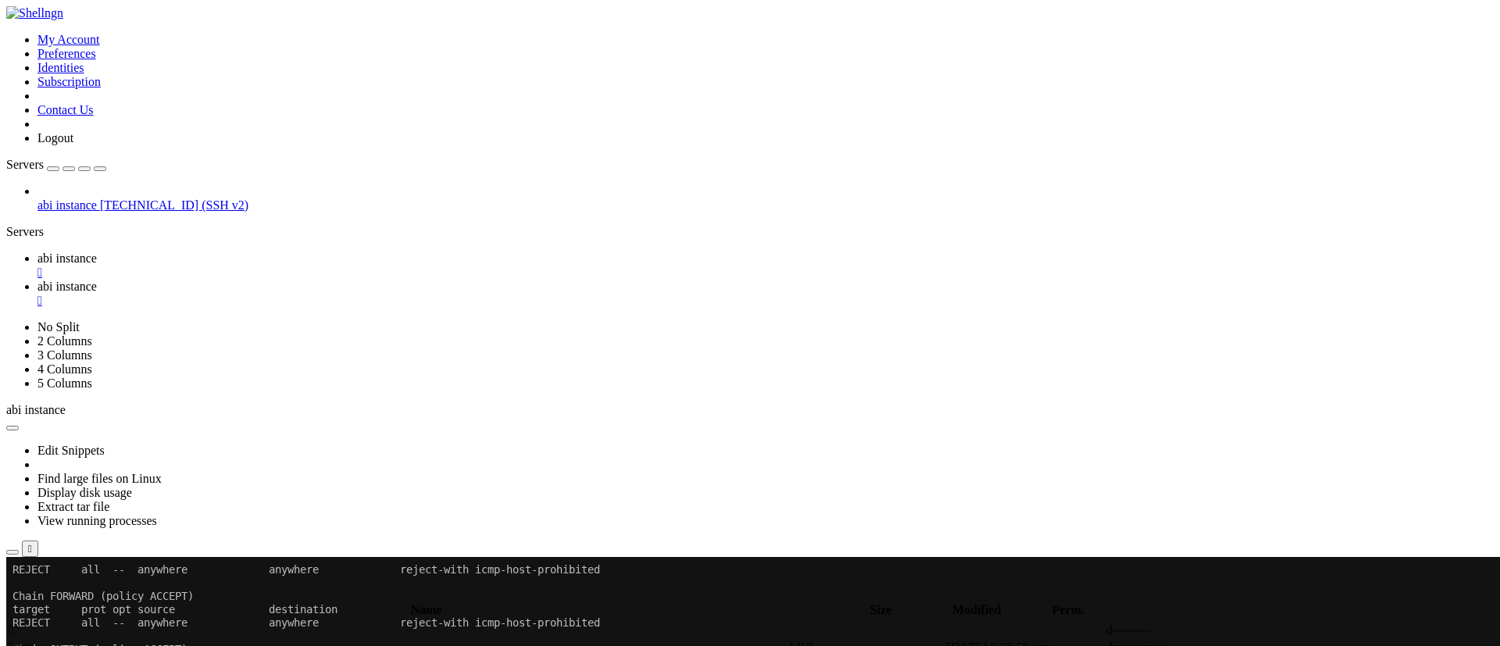
drag, startPoint x: 996, startPoint y: 571, endPoint x: 787, endPoint y: 645, distance: 222.1
click at [787, 477] on x-row "Chain OUTPUT (policy ACCEPT)" at bounding box center [655, 649] width 1287 height 13
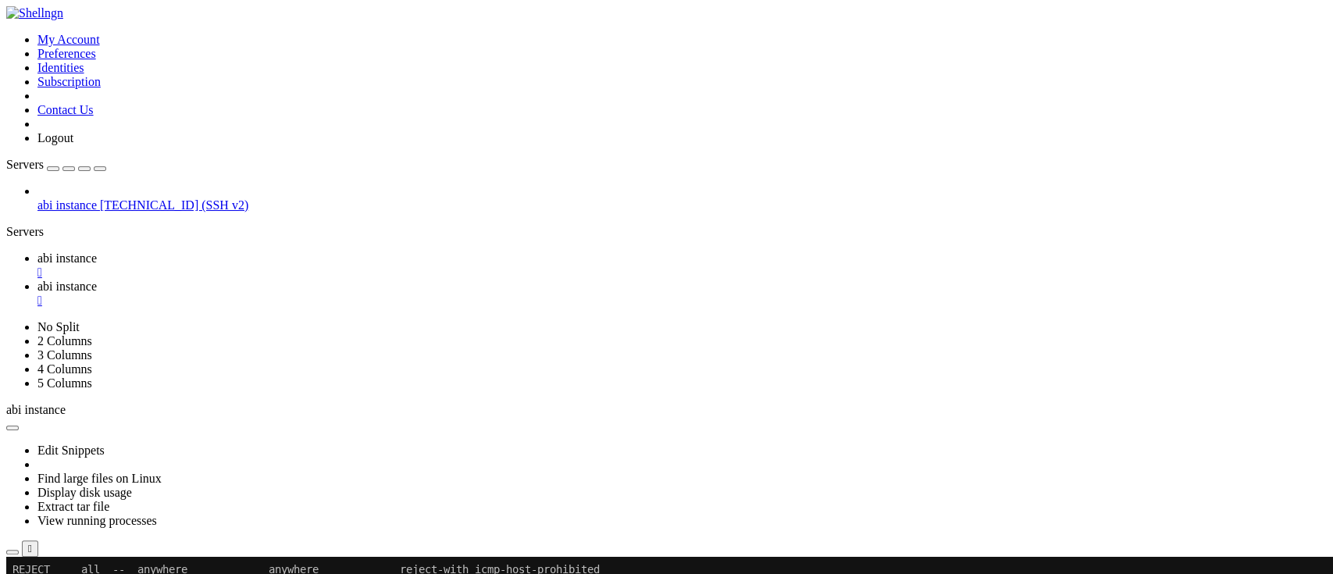
drag, startPoint x: 1394, startPoint y: 564, endPoint x: 708, endPoint y: 651, distance: 691.3
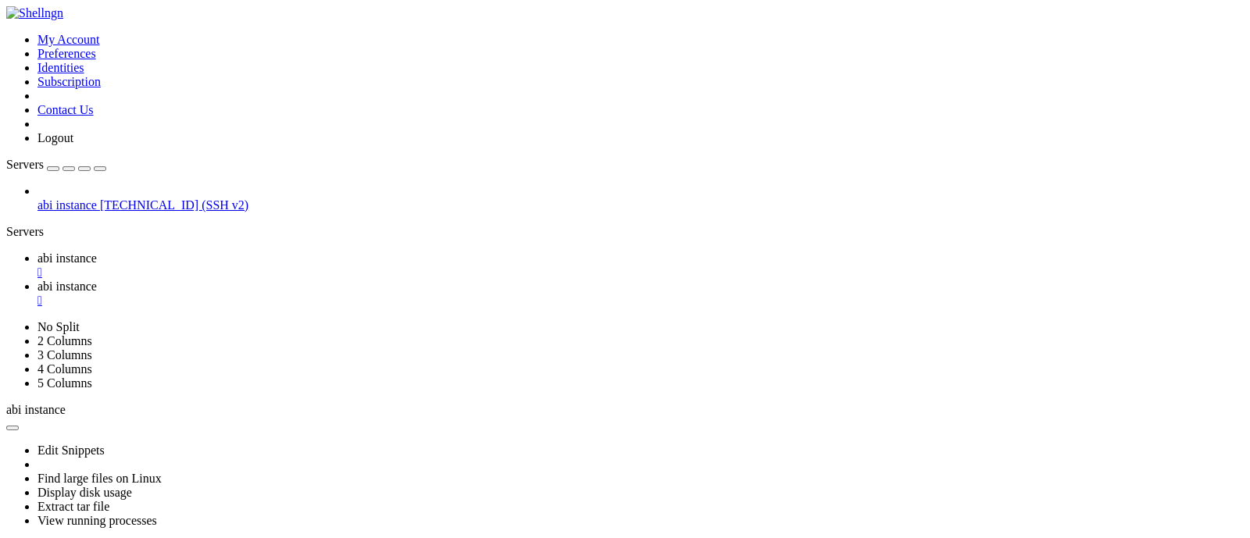
scroll to position [8, 2]
drag, startPoint x: 1237, startPoint y: 562, endPoint x: 626, endPoint y: 684, distance: 622.9
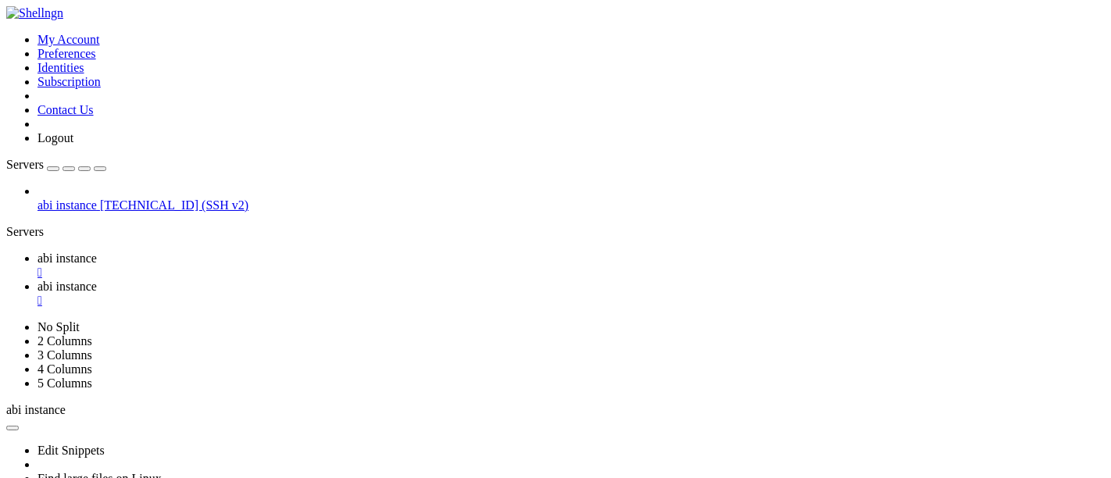
drag, startPoint x: 1158, startPoint y: 558, endPoint x: 534, endPoint y: 705, distance: 641.2
click at [98, 184] on div "abi instance [TECHNICAL_ID] (SSH v2)" at bounding box center [555, 198] width 1098 height 28
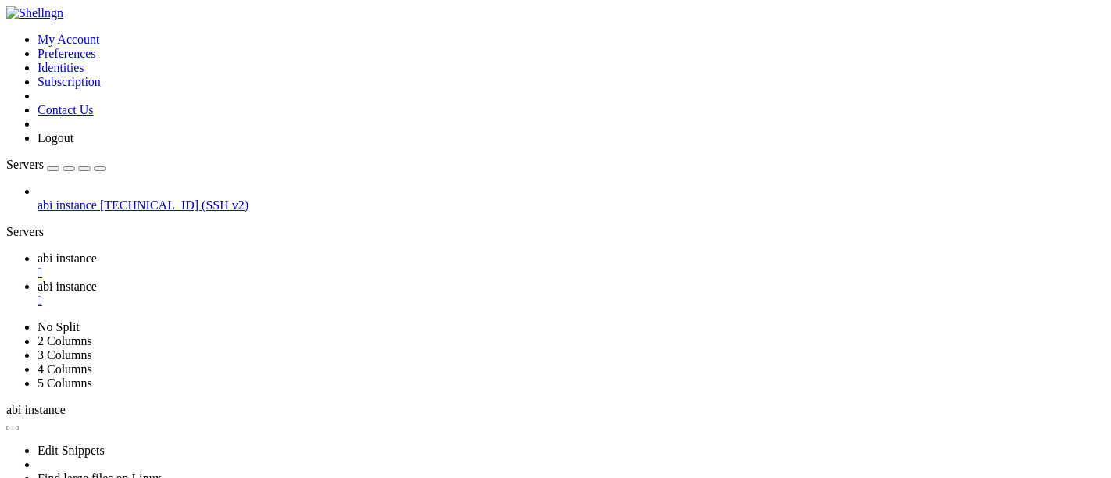
click at [293, 266] on div "" at bounding box center [570, 273] width 1067 height 14
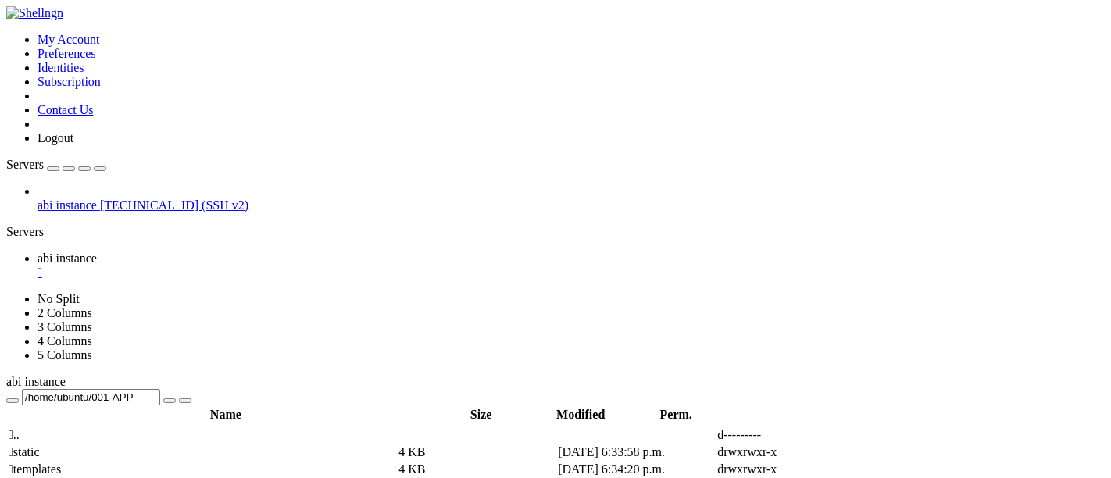
click at [293, 266] on div "" at bounding box center [570, 273] width 1067 height 14
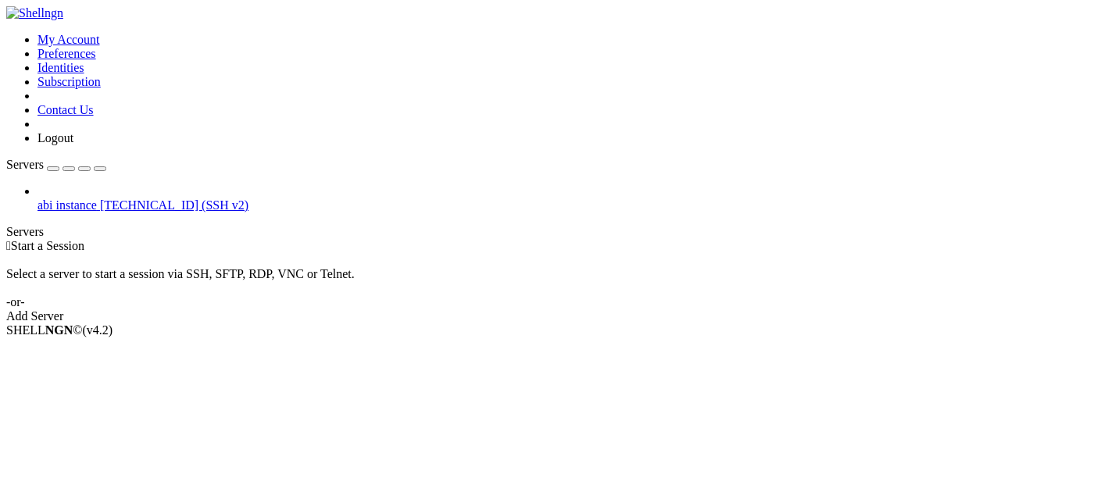
click at [100, 198] on span "[TECHNICAL_ID] (SSH v2)" at bounding box center [174, 204] width 148 height 13
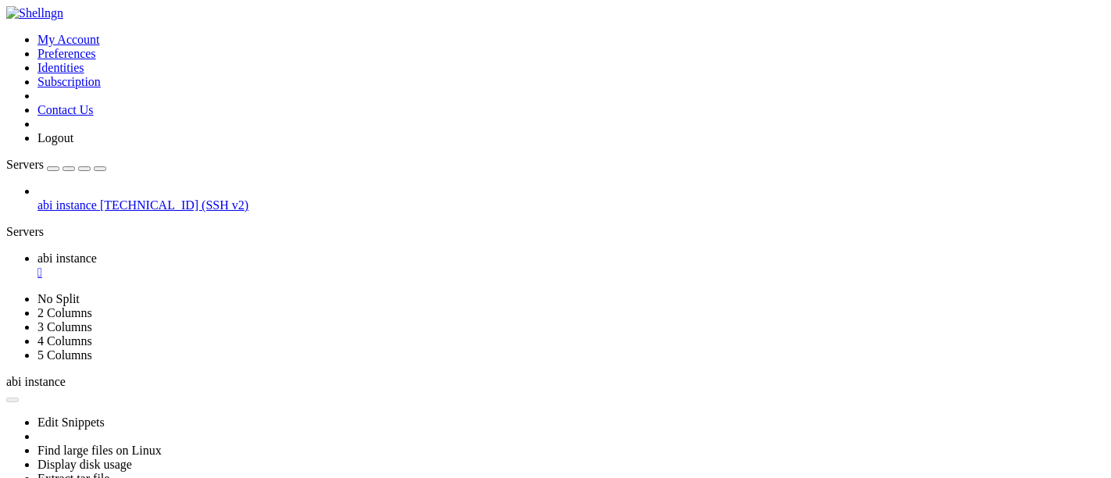
scroll to position [0, 0]
click at [299, 266] on div "" at bounding box center [570, 273] width 1067 height 14
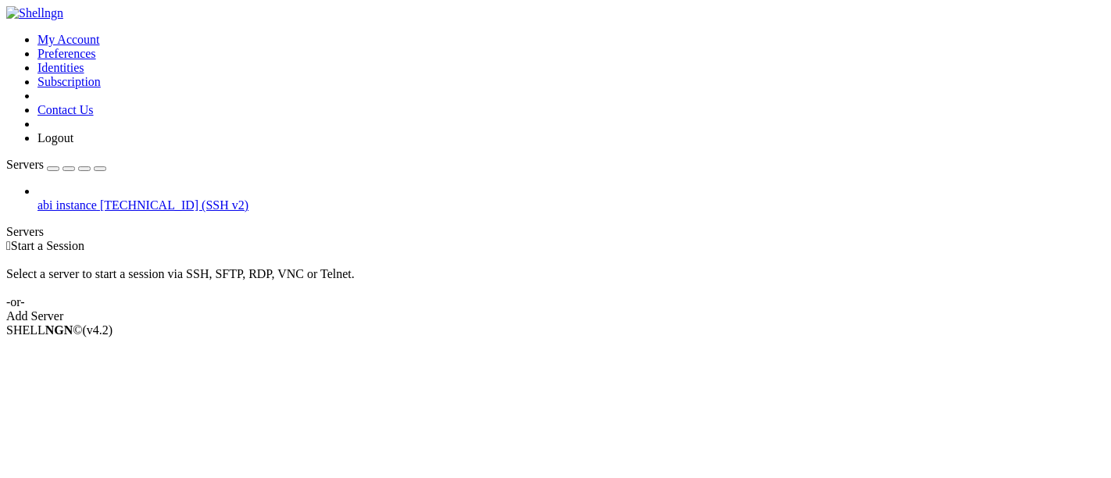
click at [106, 166] on button "button" at bounding box center [100, 168] width 12 height 5
click at [162, 239] on div " Start a Session Select a server to start a session via SSH, SFTP, RDP, VNC or…" at bounding box center [555, 281] width 1098 height 84
click at [6, 225] on div "Servers" at bounding box center [555, 232] width 1098 height 14
click at [6, 212] on div "abi instance [TECHNICAL_ID] (SSH v2)" at bounding box center [555, 198] width 1098 height 28
click at [37, 198] on icon at bounding box center [37, 198] width 0 height 0
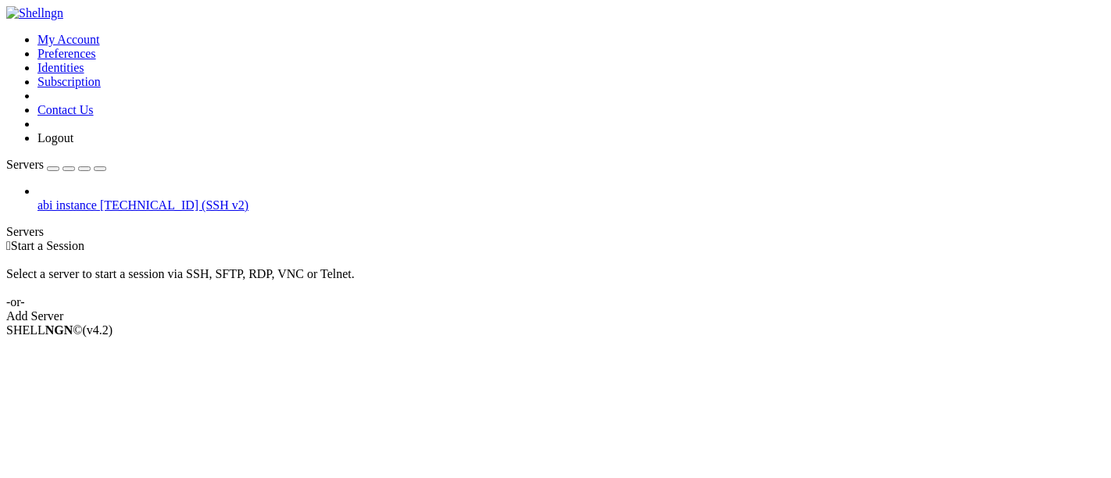
click at [37, 198] on icon at bounding box center [37, 198] width 0 height 0
click at [56, 198] on span "abi instance" at bounding box center [66, 204] width 59 height 13
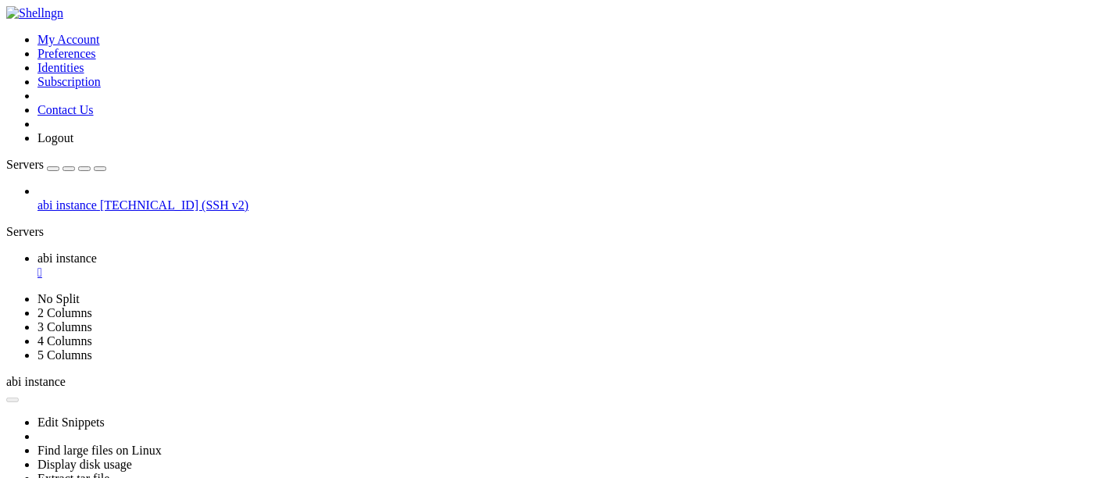
drag, startPoint x: 686, startPoint y: 239, endPoint x: 489, endPoint y: 167, distance: 209.6
drag, startPoint x: 400, startPoint y: 676, endPoint x: 477, endPoint y: 671, distance: 76.7
